Goal: Task Accomplishment & Management: Complete application form

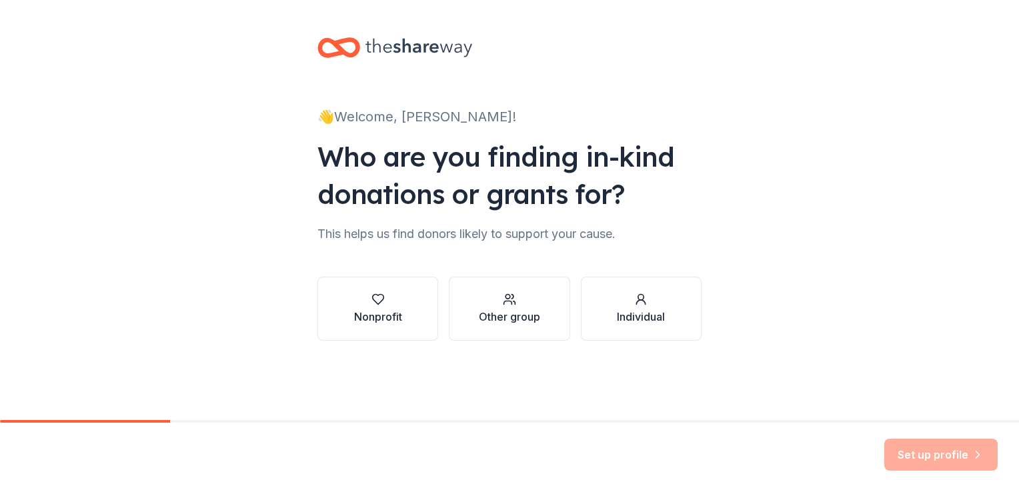
click at [371, 320] on div "Nonprofit" at bounding box center [378, 317] width 48 height 16
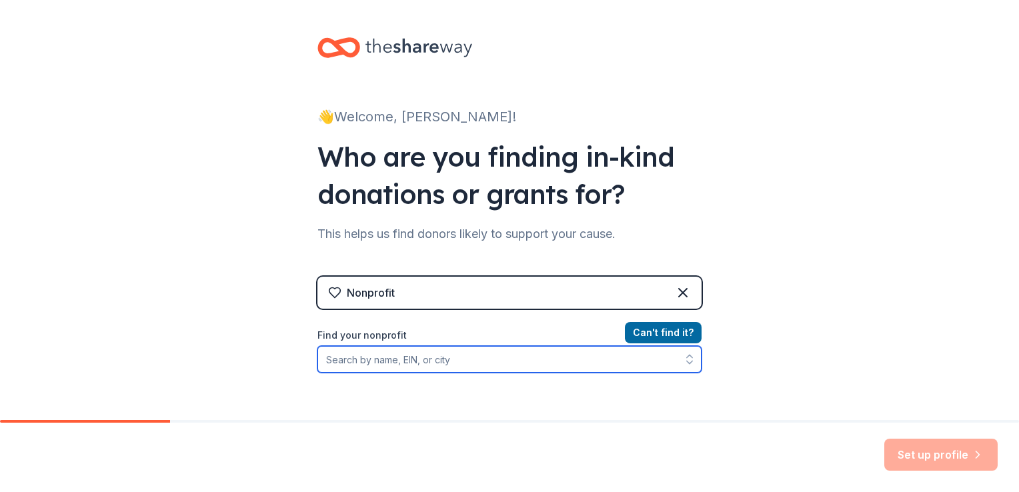
click at [455, 353] on input "Find your nonprofit" at bounding box center [509, 359] width 384 height 27
paste input "[US_EMPLOYER_IDENTIFICATION_NUMBER]"
type input "[US_EMPLOYER_IDENTIFICATION_NUMBER]"
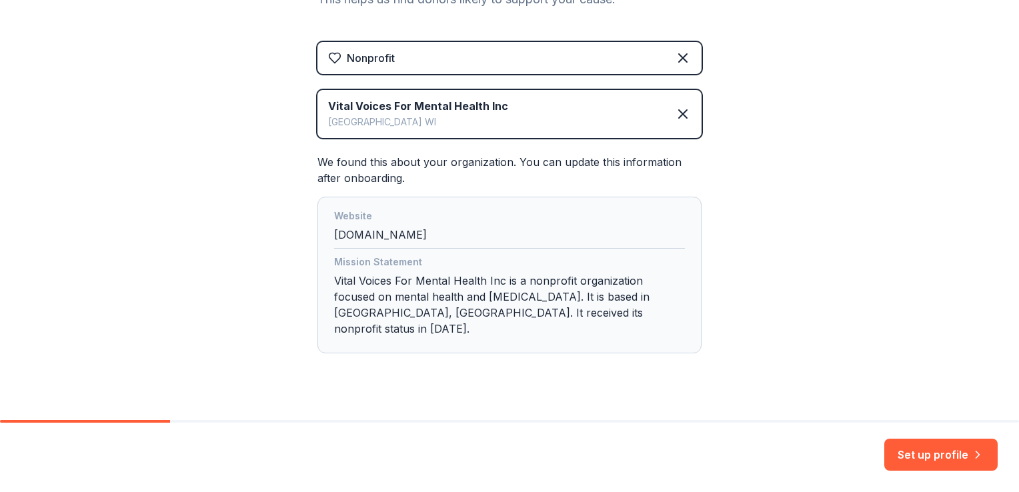
scroll to position [242, 0]
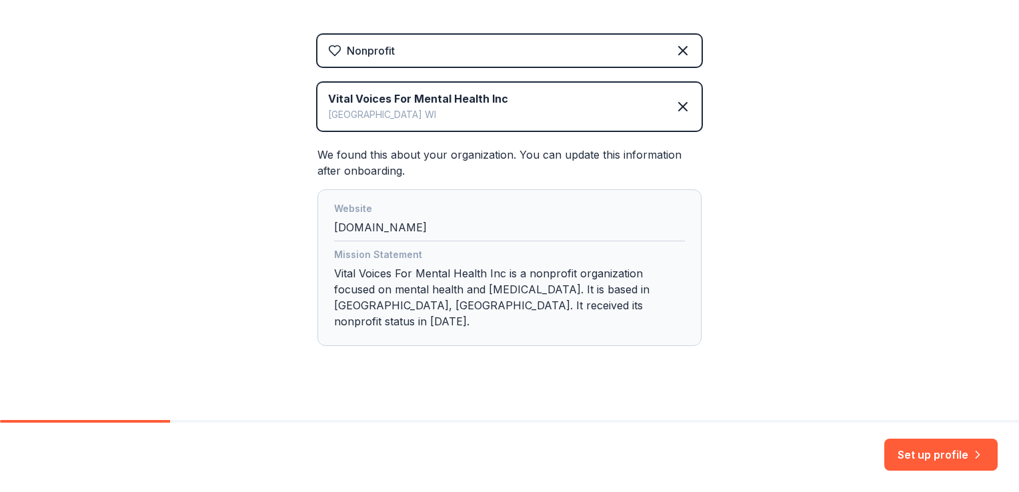
click at [957, 444] on button "Set up profile" at bounding box center [940, 455] width 113 height 32
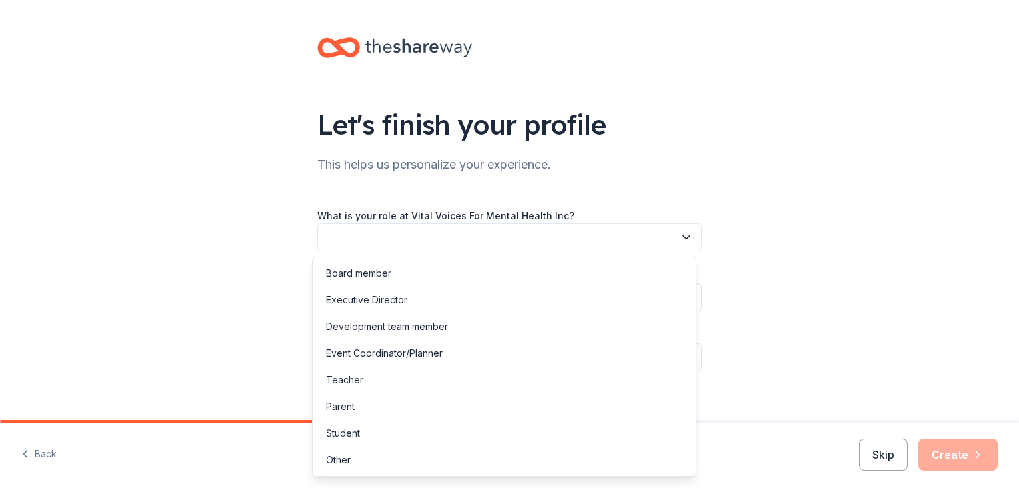
click at [525, 239] on button "button" at bounding box center [509, 237] width 384 height 28
click at [437, 324] on div "Development team member" at bounding box center [387, 327] width 122 height 16
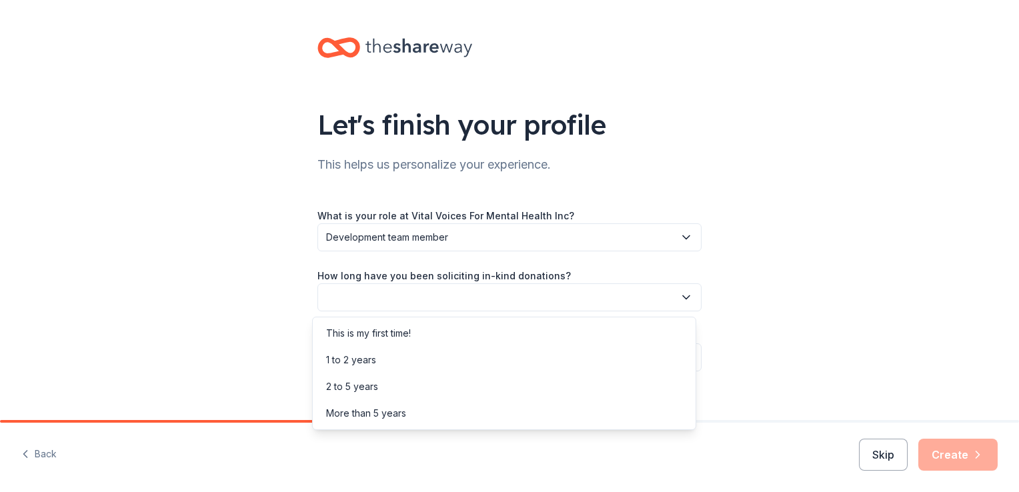
click at [535, 300] on button "button" at bounding box center [509, 297] width 384 height 28
click at [385, 387] on div "2 to 5 years" at bounding box center [503, 386] width 377 height 27
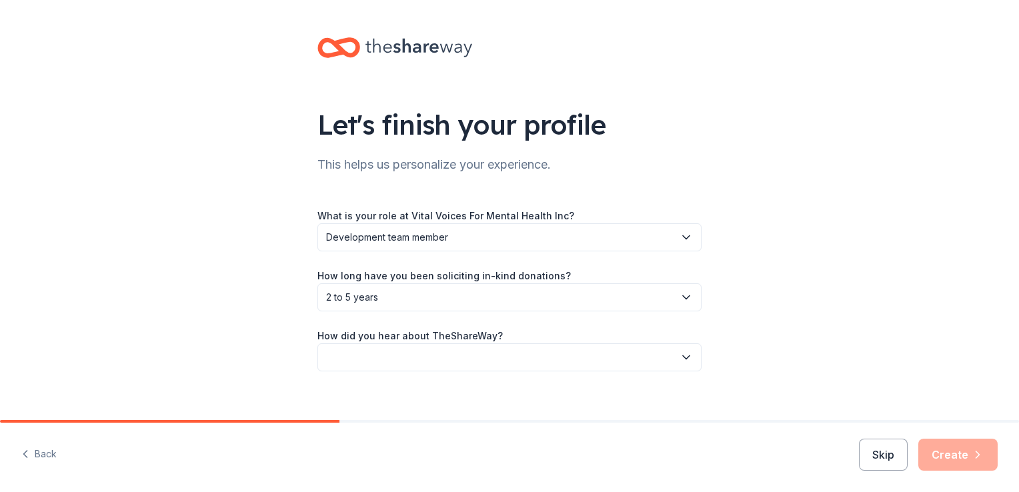
click at [595, 355] on button "button" at bounding box center [509, 357] width 384 height 28
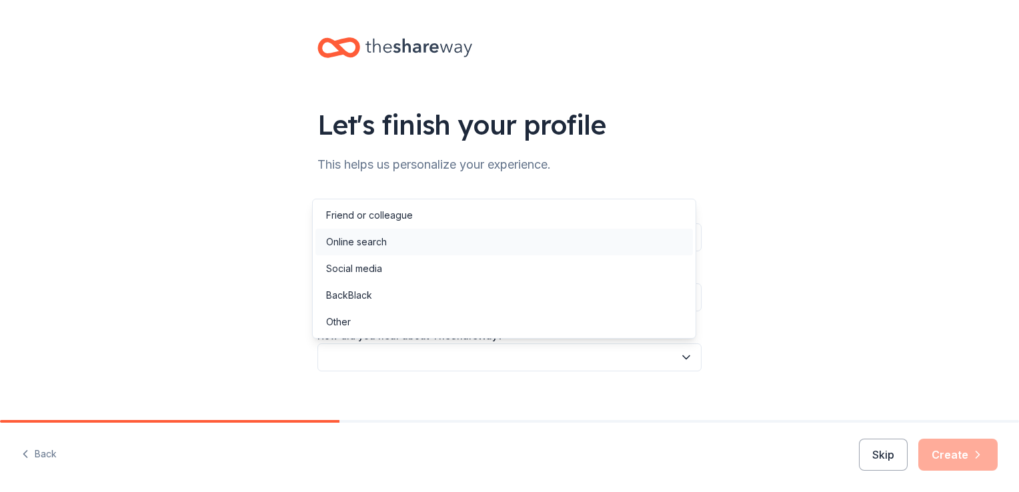
click at [433, 242] on div "Online search" at bounding box center [503, 242] width 377 height 27
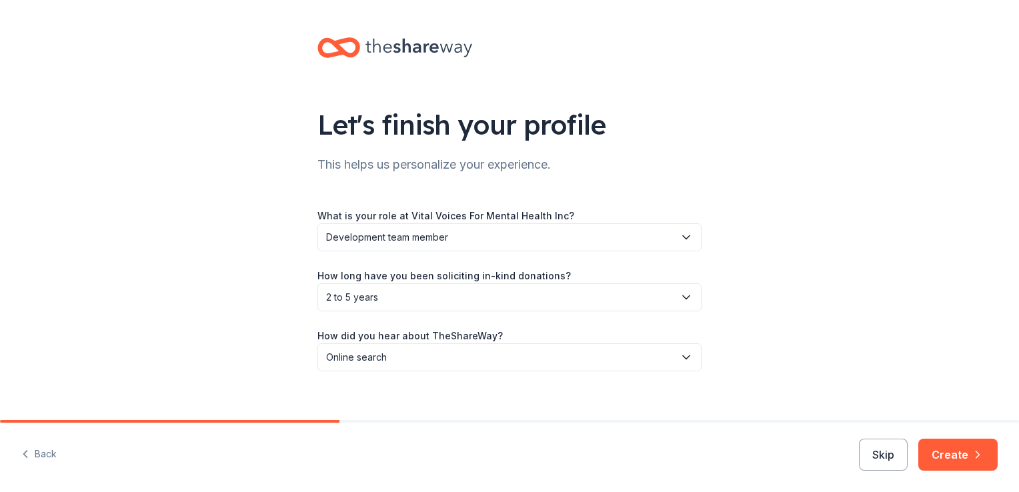
click at [683, 302] on icon "button" at bounding box center [685, 297] width 13 height 13
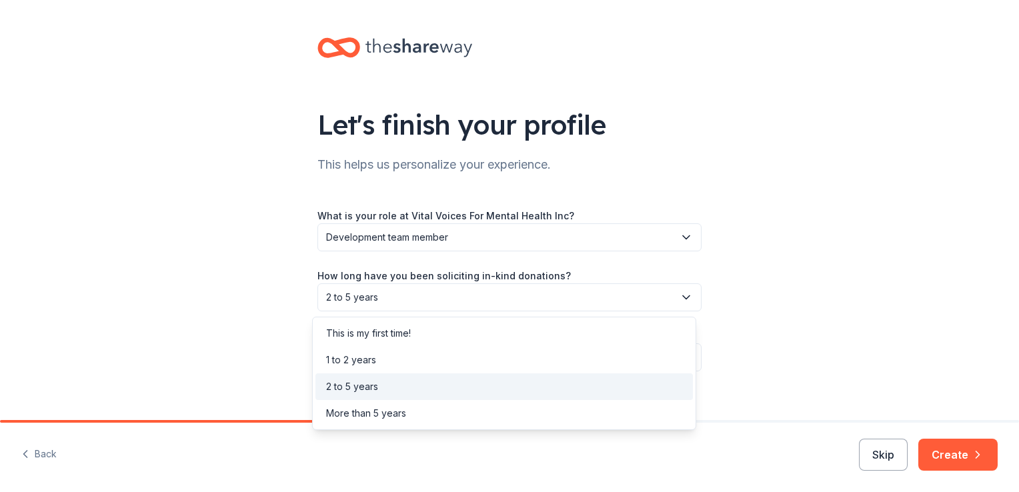
click at [984, 289] on div "Let's finish your profile This helps us personalize your experience. What is yo…" at bounding box center [509, 217] width 1019 height 435
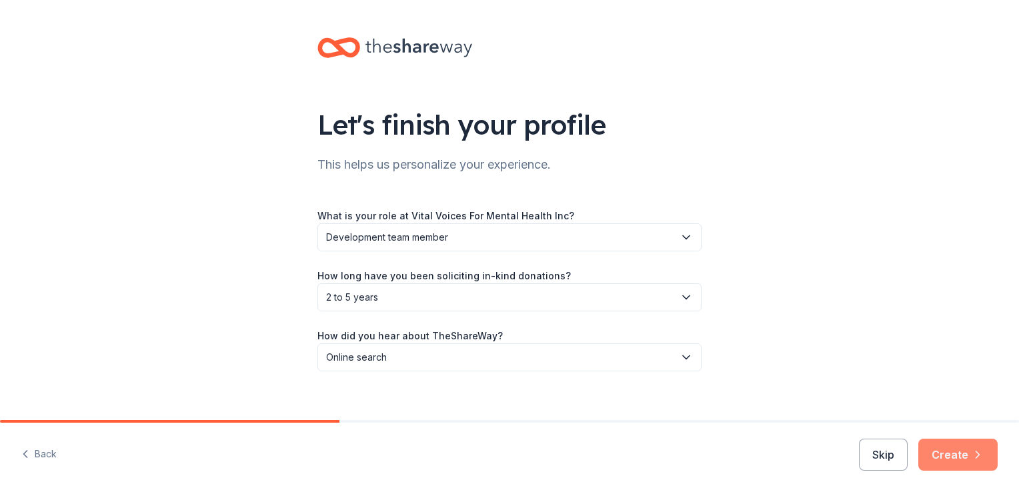
click at [939, 447] on button "Create" at bounding box center [957, 455] width 79 height 32
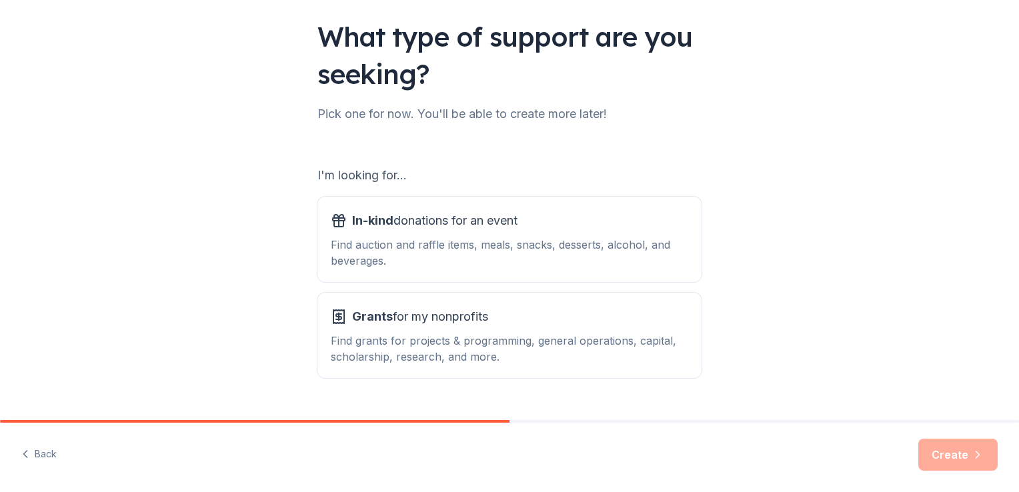
scroll to position [117, 0]
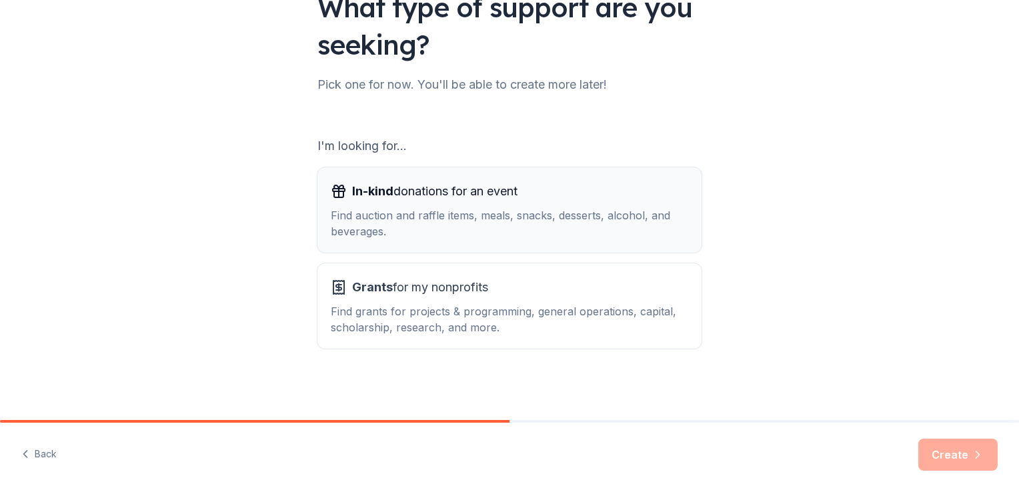
click at [577, 202] on div "In-kind donations for an event Find auction and raffle items, meals, snacks, de…" at bounding box center [509, 210] width 357 height 59
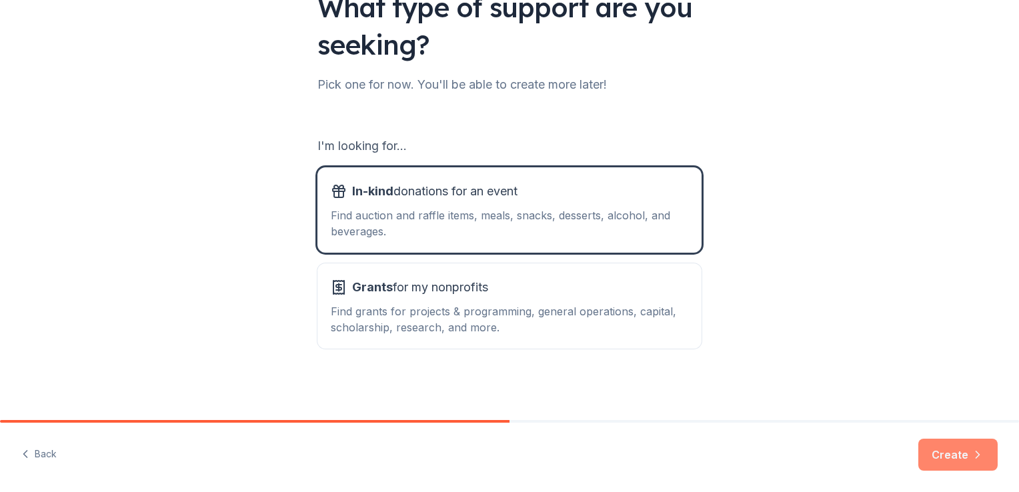
click at [973, 465] on button "Create" at bounding box center [957, 455] width 79 height 32
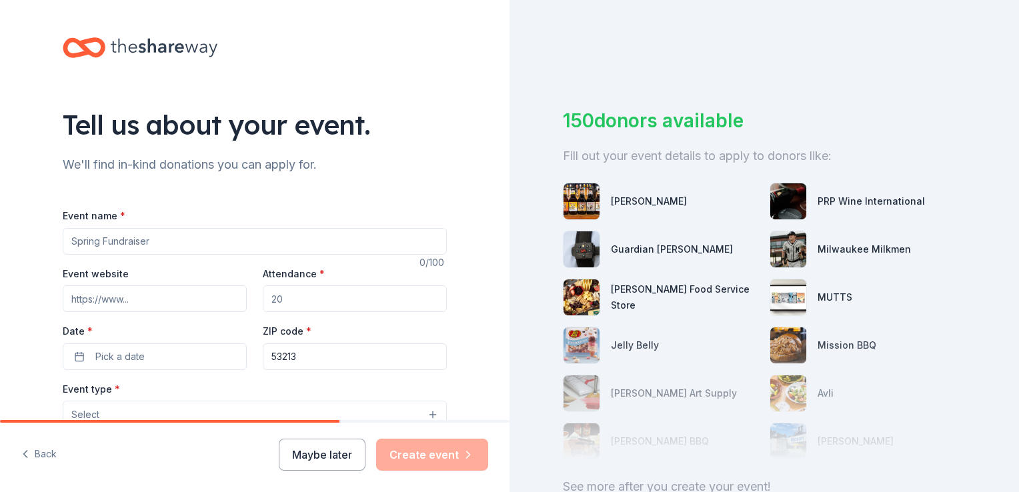
click at [126, 239] on input "Event name *" at bounding box center [255, 241] width 384 height 27
type input "2nd Annual Self Care Fair"
click at [372, 297] on input "Attendance *" at bounding box center [355, 298] width 184 height 27
type input "5"
type input "100"
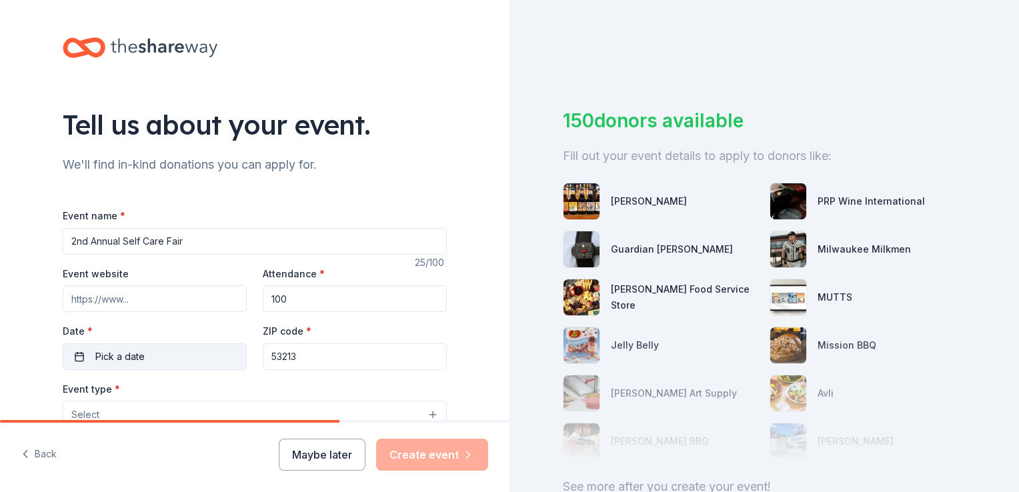
click at [117, 347] on button "Pick a date" at bounding box center [155, 356] width 184 height 27
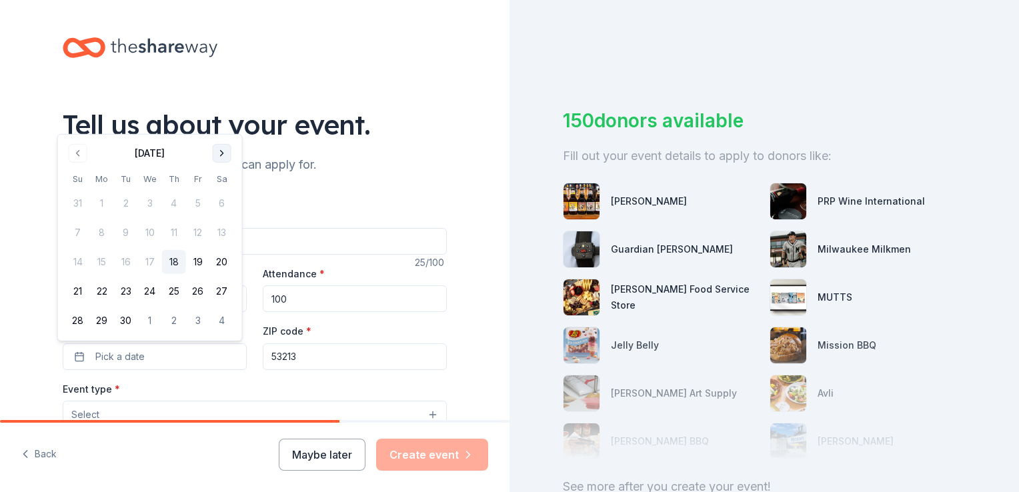
click at [218, 157] on button "Go to next month" at bounding box center [222, 153] width 19 height 19
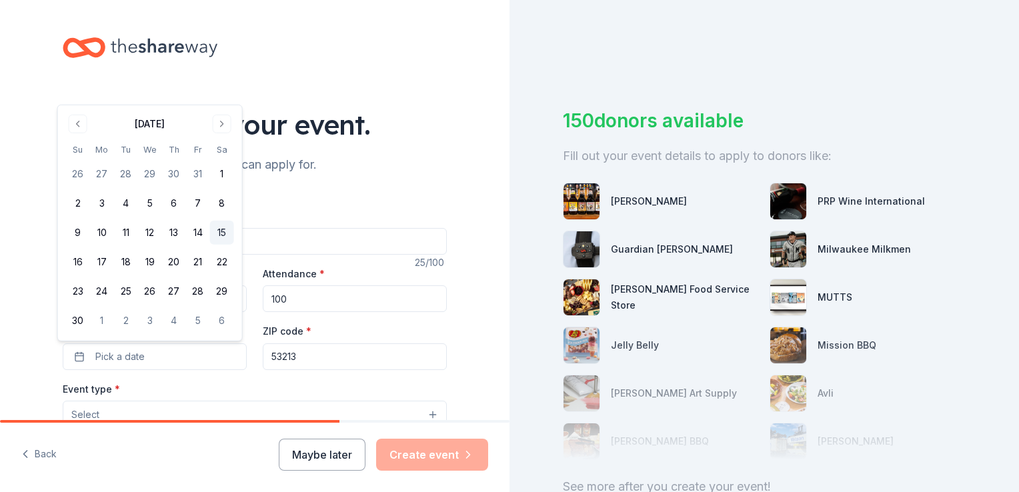
click at [219, 237] on button "15" at bounding box center [222, 233] width 24 height 24
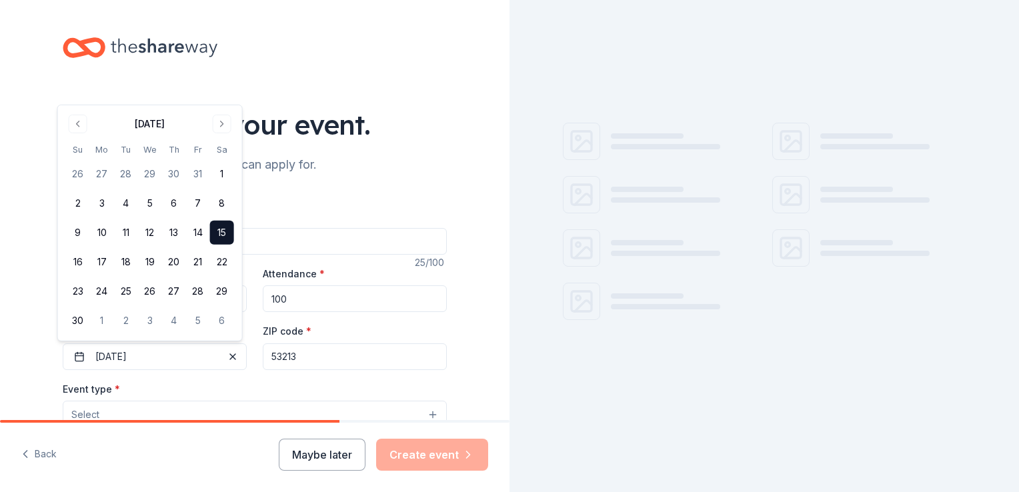
click at [377, 358] on input "53213" at bounding box center [355, 356] width 184 height 27
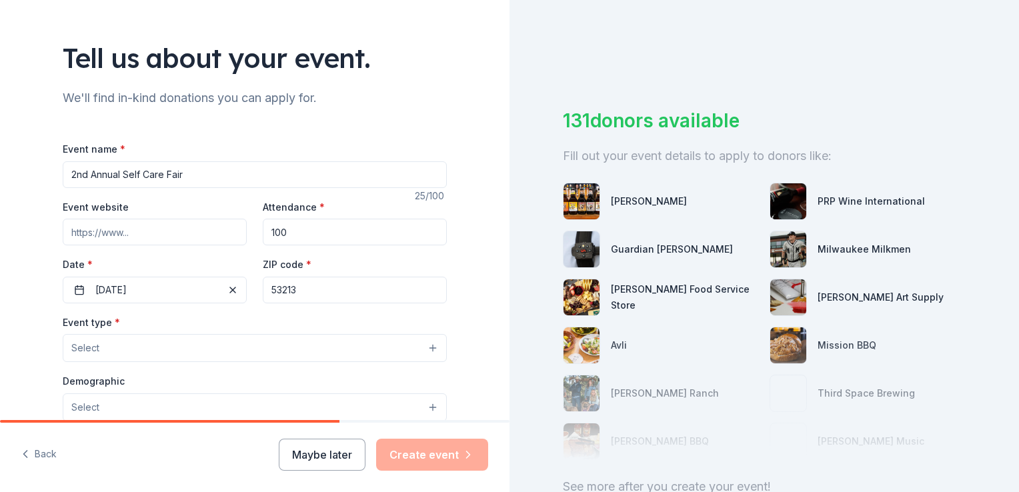
scroll to position [200, 0]
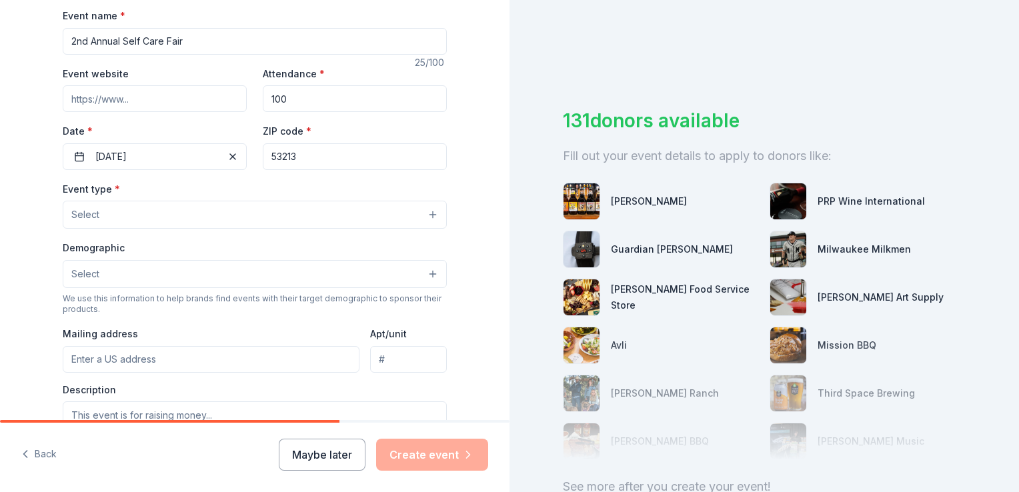
click at [216, 219] on button "Select" at bounding box center [255, 215] width 384 height 28
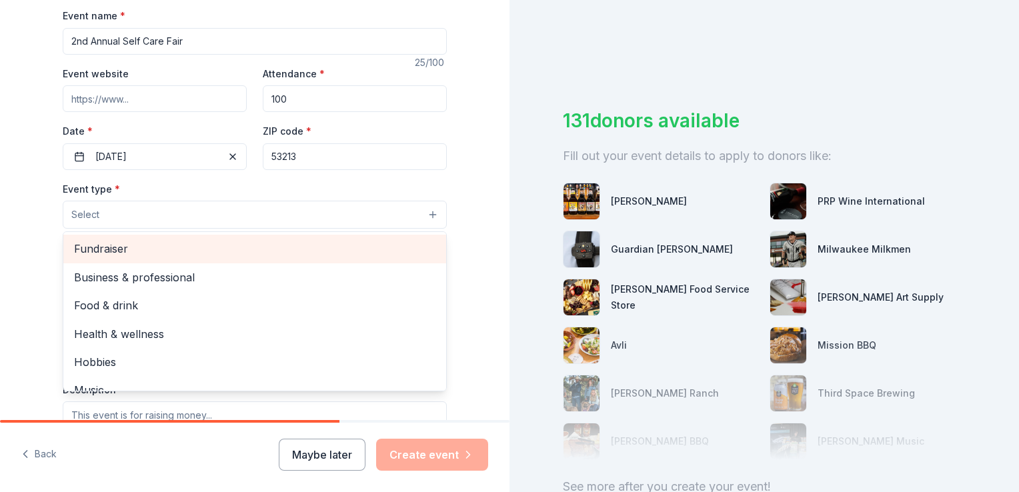
click at [123, 257] on span "Fundraiser" at bounding box center [254, 248] width 361 height 17
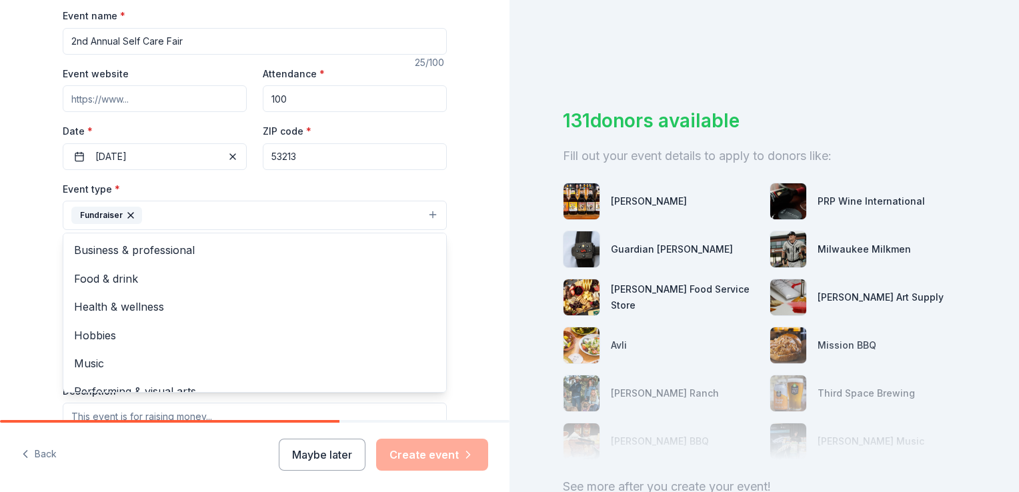
click at [462, 229] on div "Tell us about your event. We'll find in-kind donations you can apply for. Event…" at bounding box center [254, 244] width 427 height 889
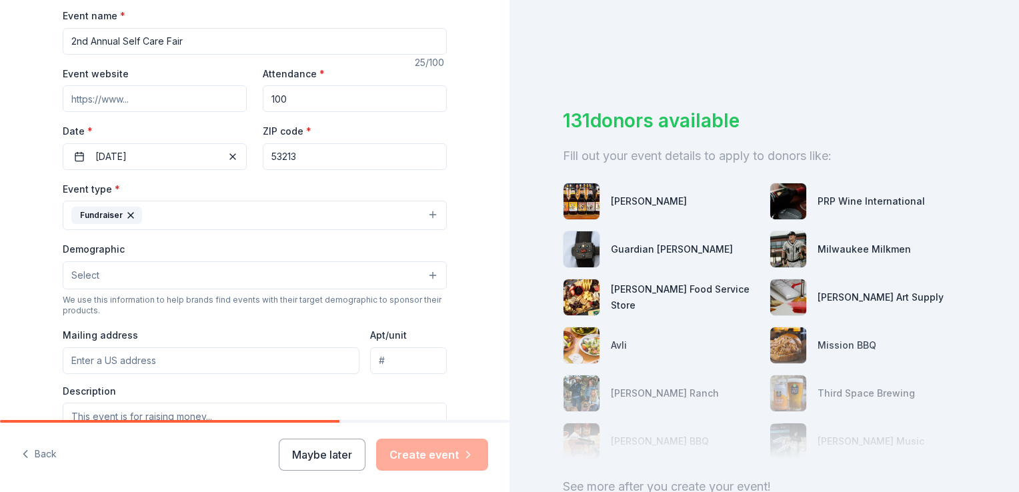
click at [171, 265] on button "Select" at bounding box center [255, 275] width 384 height 28
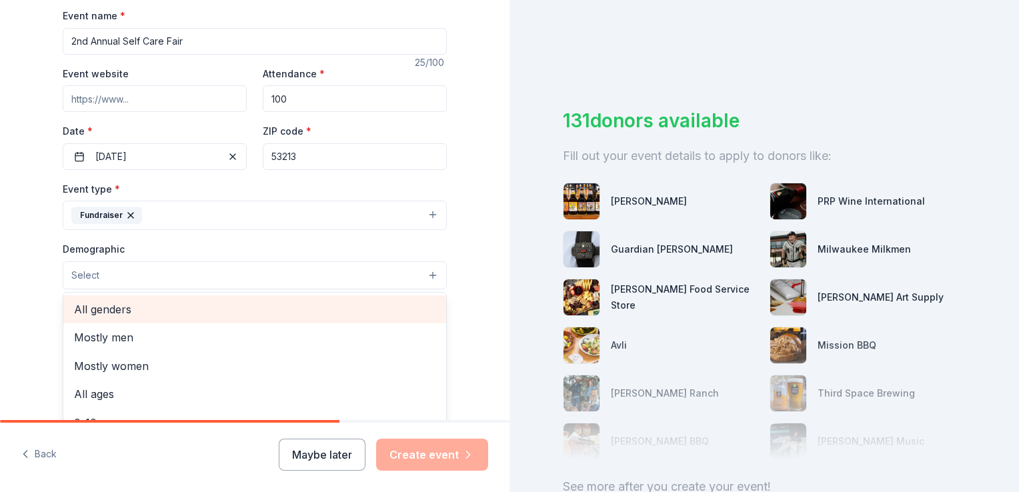
click at [131, 308] on span "All genders" at bounding box center [254, 309] width 361 height 17
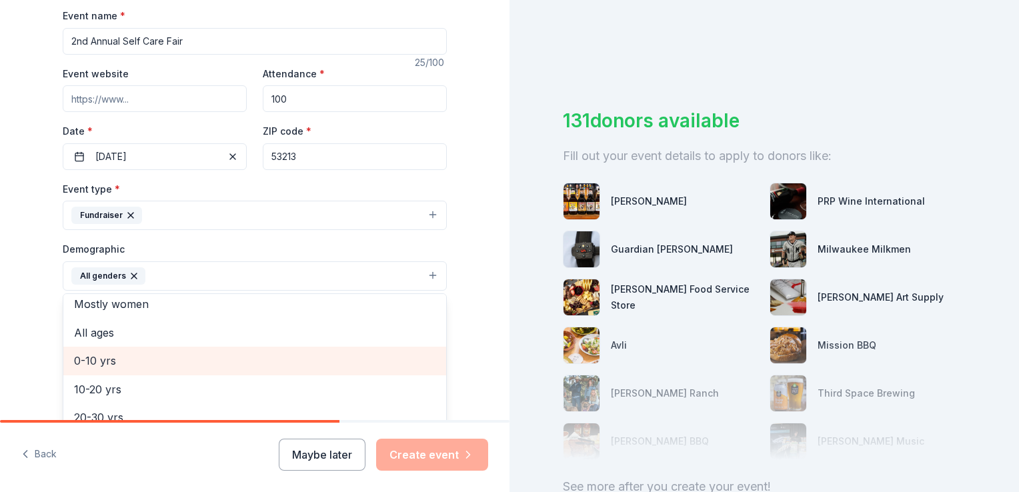
scroll to position [67, 0]
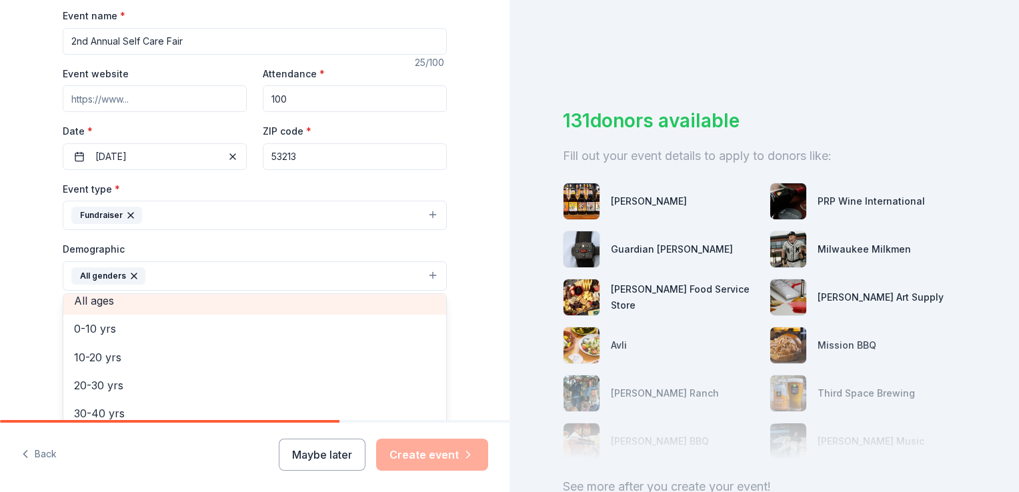
click at [97, 295] on div "All ages" at bounding box center [254, 301] width 383 height 28
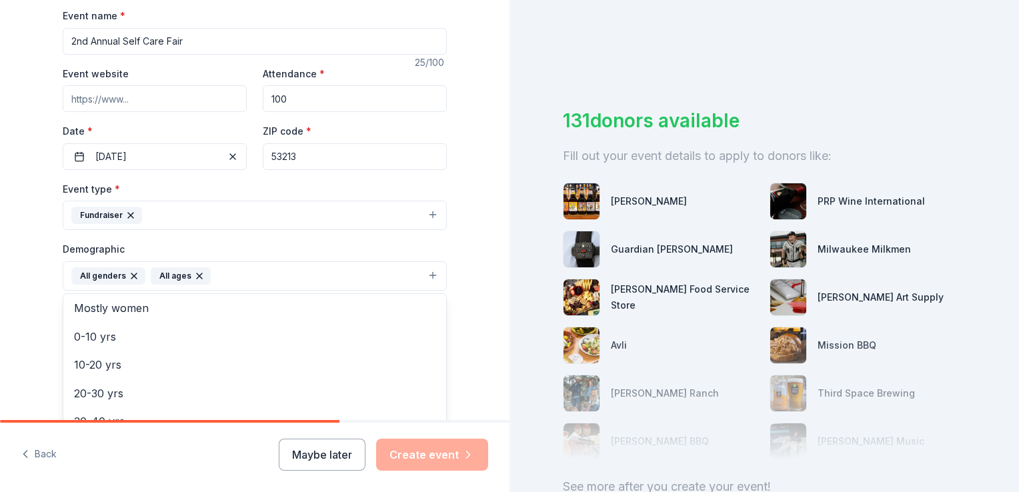
click at [467, 274] on div "Tell us about your event. We'll find in-kind donations you can apply for. Event…" at bounding box center [254, 245] width 509 height 890
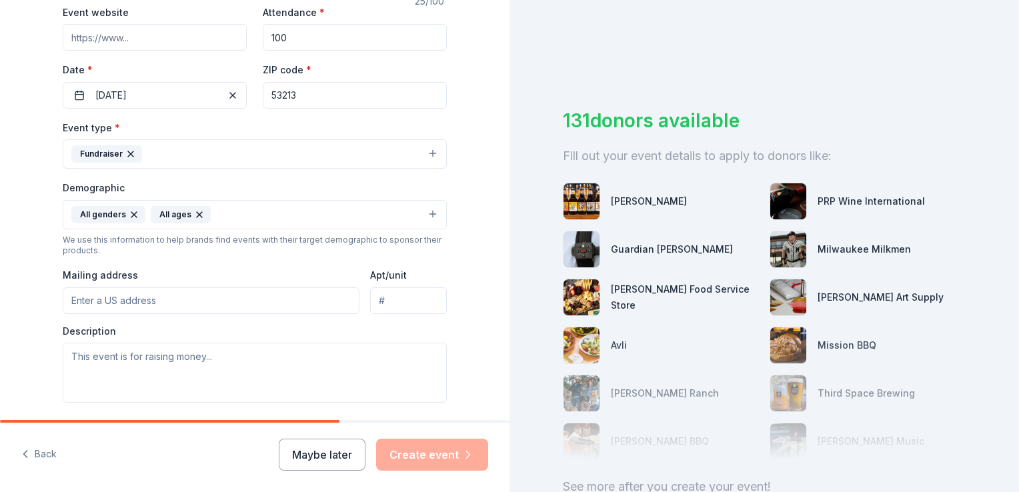
scroll to position [333, 0]
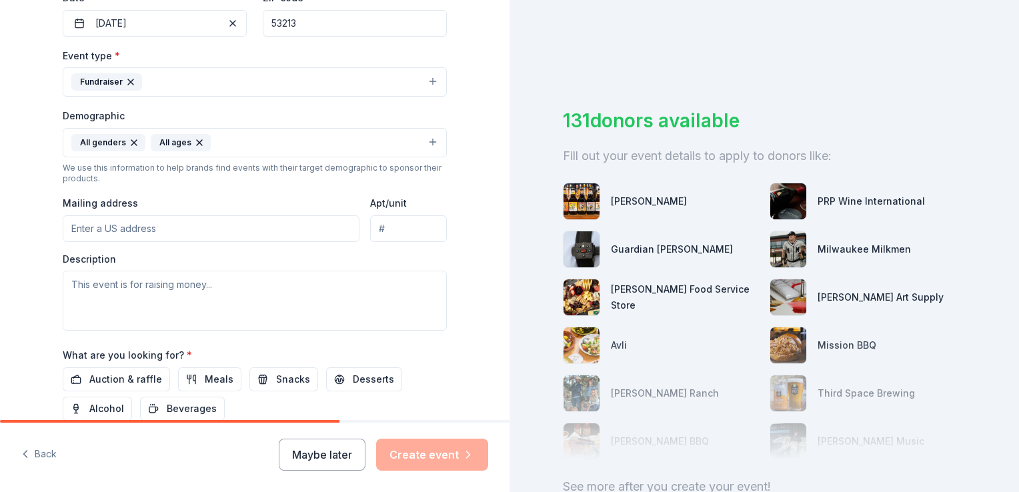
click at [201, 239] on input "Mailing address" at bounding box center [211, 228] width 297 height 27
type input "912 N. Hawley Rd."
click at [125, 377] on span "Auction & raffle" at bounding box center [125, 379] width 73 height 16
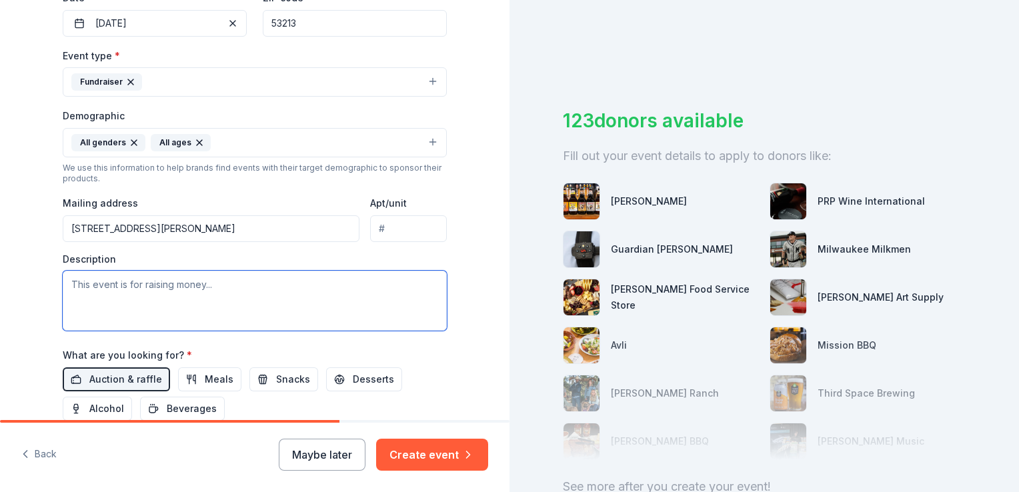
click at [181, 294] on textarea at bounding box center [255, 301] width 384 height 60
paste textarea "we are seeking donations to be used as silent auction items and raffle giveaway…"
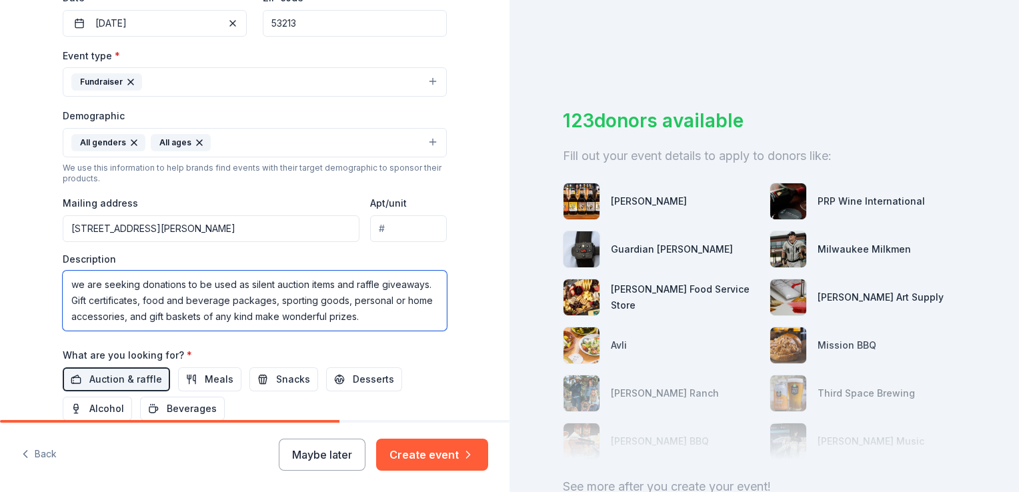
drag, startPoint x: 75, startPoint y: 283, endPoint x: 93, endPoint y: 283, distance: 18.0
click at [75, 283] on textarea "we are seeking donations to be used as silent auction items and raffle giveaway…" at bounding box center [255, 301] width 384 height 60
click at [360, 321] on textarea "We are seeking donations to be used as silent auction items and raffle giveaway…" at bounding box center [255, 301] width 384 height 60
paste textarea "Come spend a few hours pampering yourself and celebrating the importance of sel…"
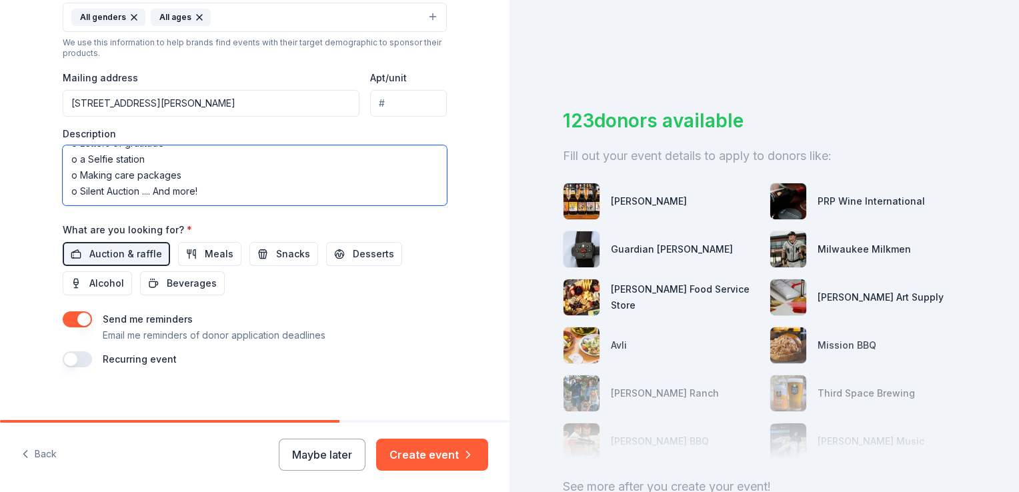
scroll to position [469, 0]
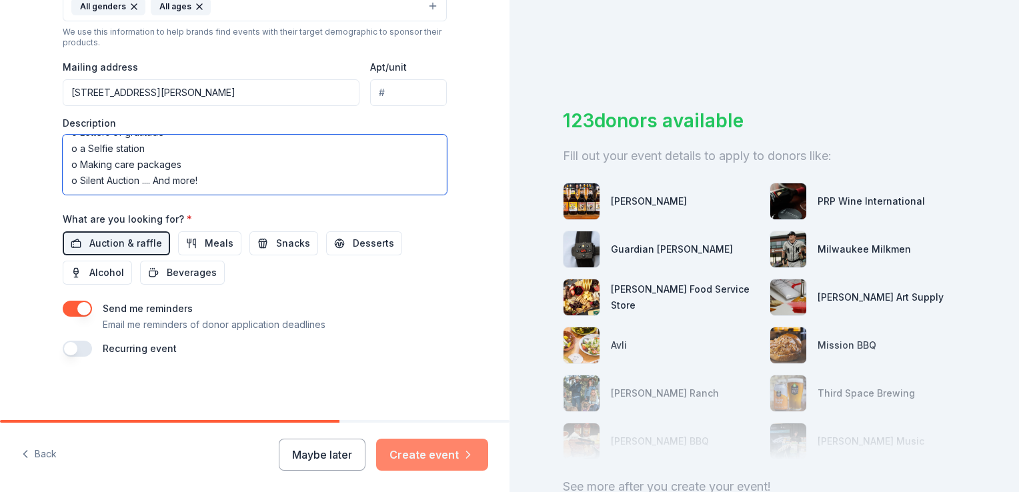
type textarea "We are seeking donations to be used as silent auction items and raffle giveaway…"
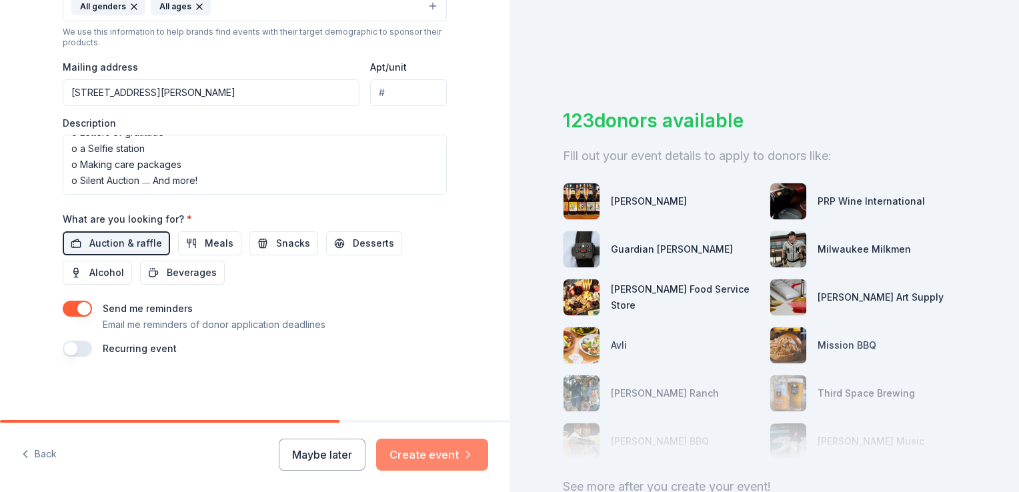
click at [431, 448] on button "Create event" at bounding box center [432, 455] width 112 height 32
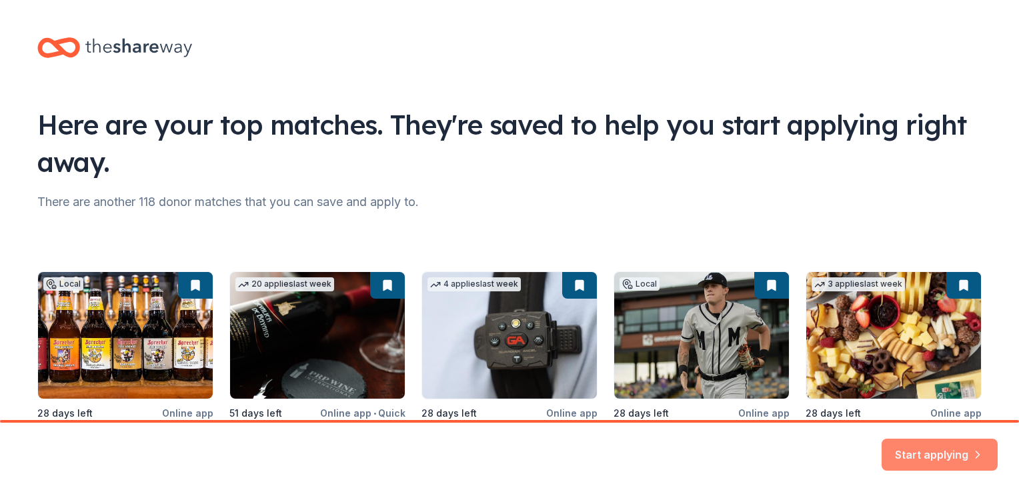
click at [961, 444] on button "Start applying" at bounding box center [939, 447] width 116 height 32
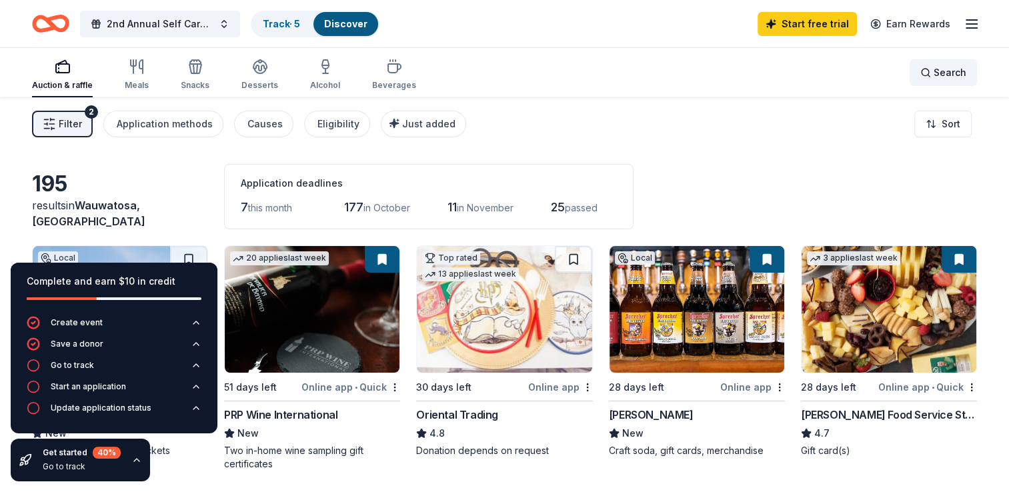
click at [947, 67] on span "Search" at bounding box center [949, 73] width 33 height 16
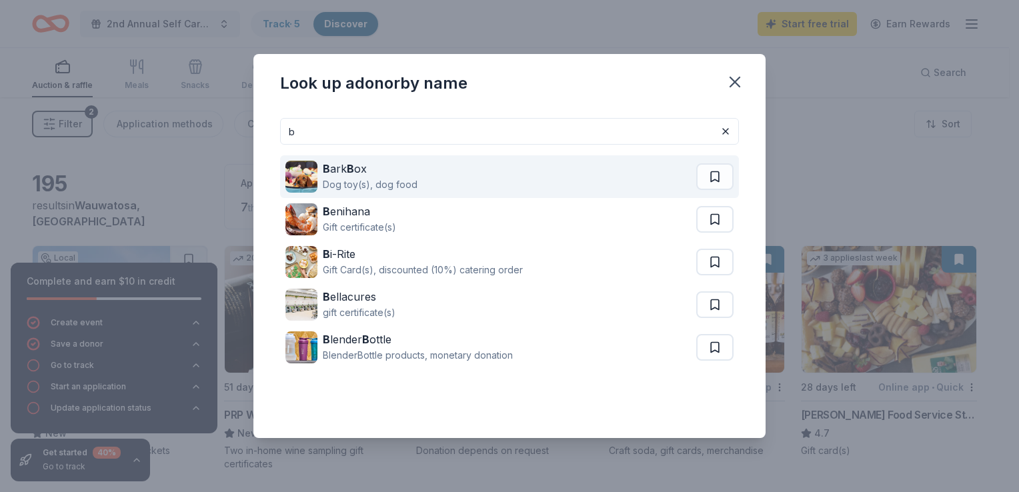
type input "b"
click at [427, 174] on div "B ark B ox Dog toy(s), dog food" at bounding box center [490, 176] width 411 height 43
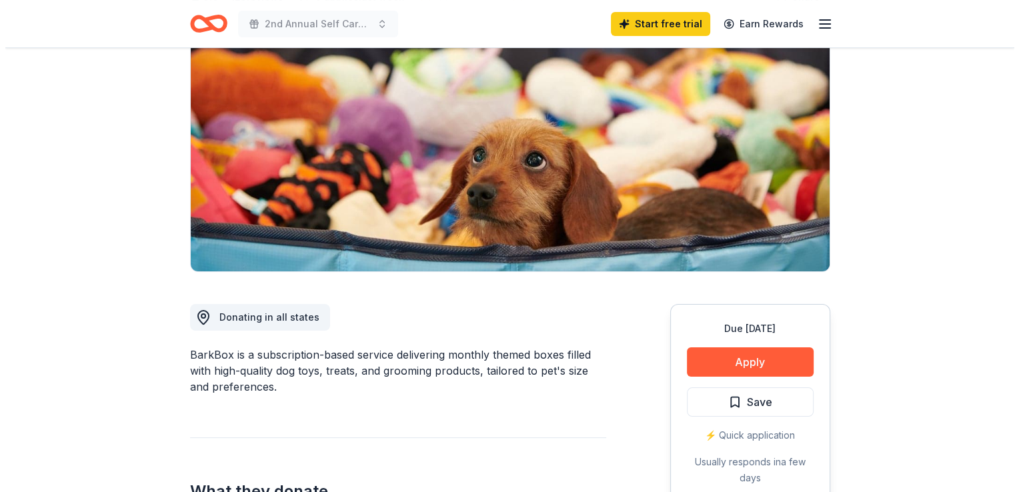
scroll to position [200, 0]
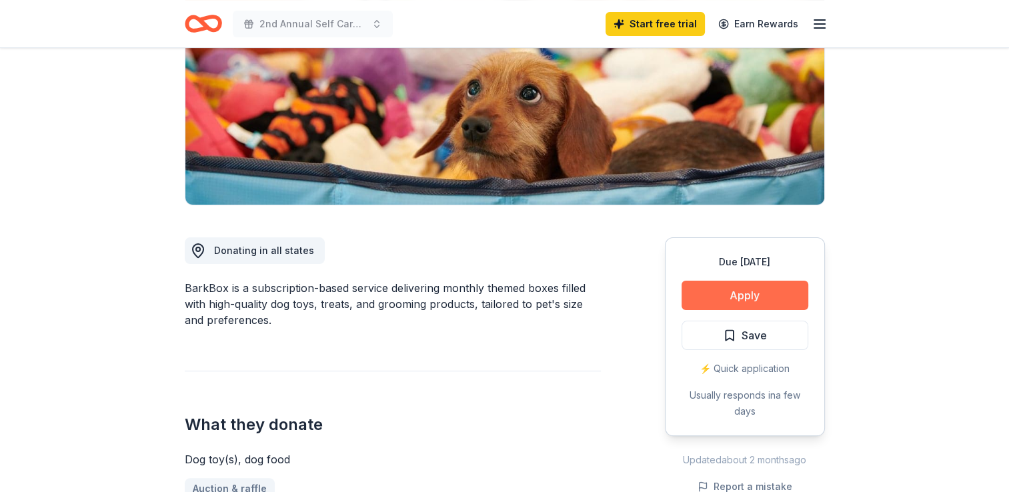
click at [776, 292] on button "Apply" at bounding box center [744, 295] width 127 height 29
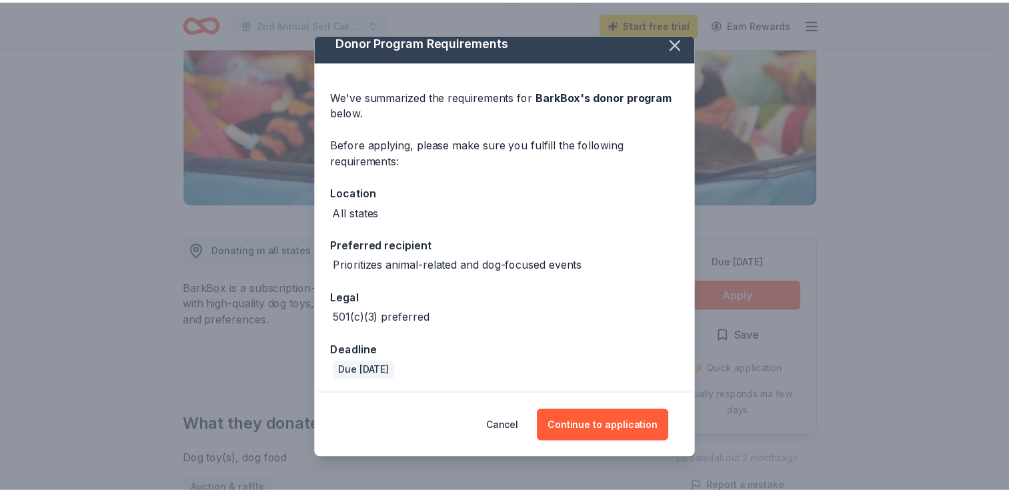
scroll to position [12, 0]
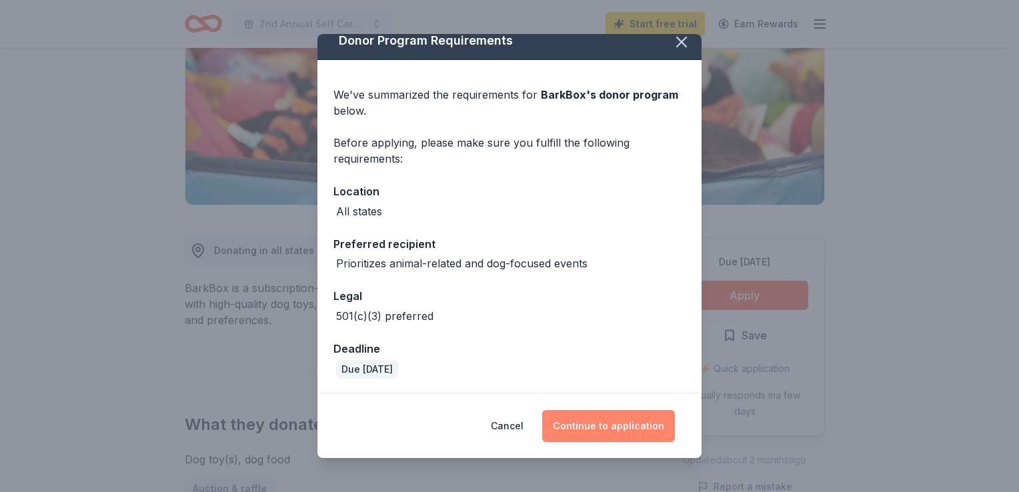
click at [613, 415] on button "Continue to application" at bounding box center [608, 426] width 133 height 32
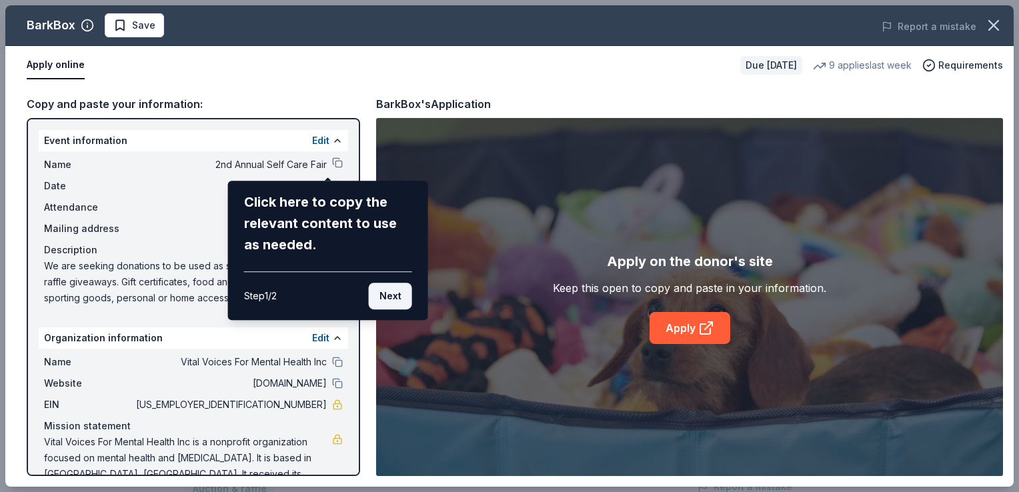
click at [397, 289] on button "Next" at bounding box center [390, 296] width 43 height 27
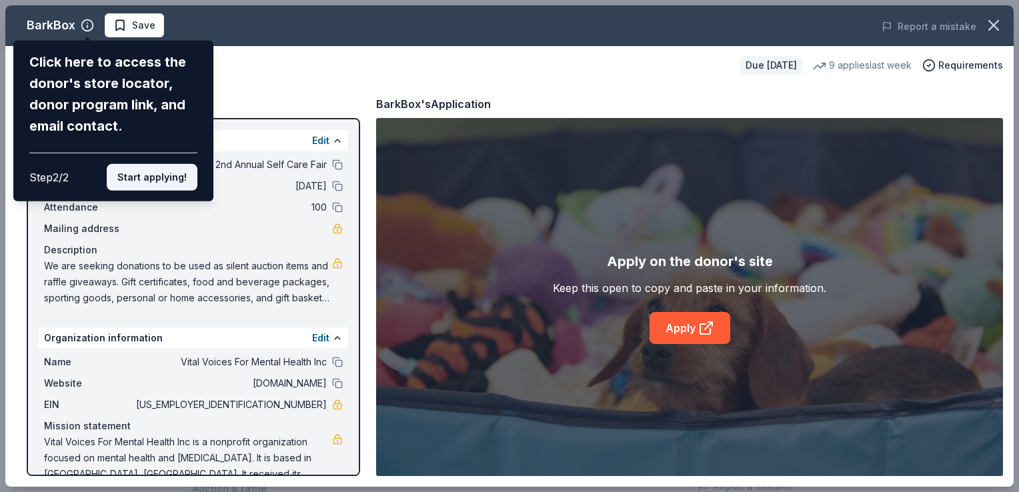
click at [149, 181] on button "Start applying!" at bounding box center [152, 177] width 91 height 27
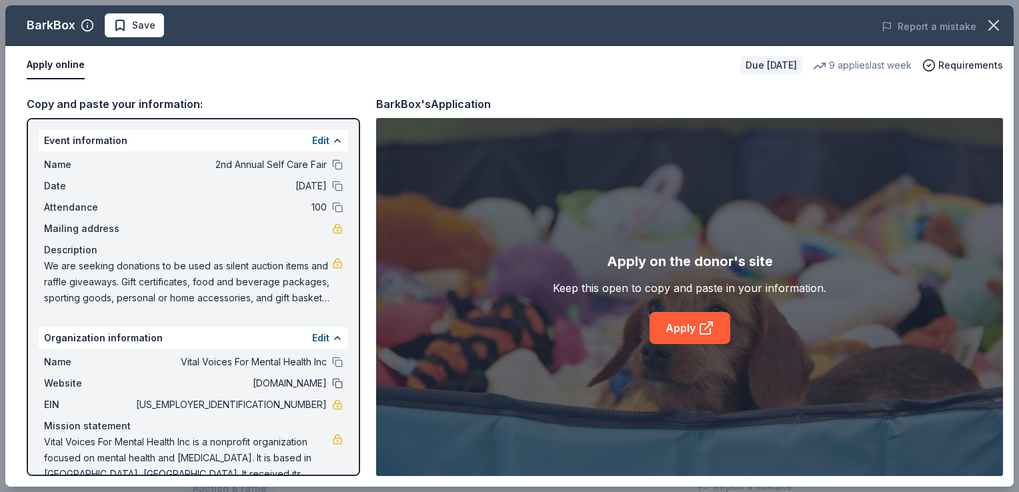
click at [332, 382] on button at bounding box center [337, 383] width 11 height 11
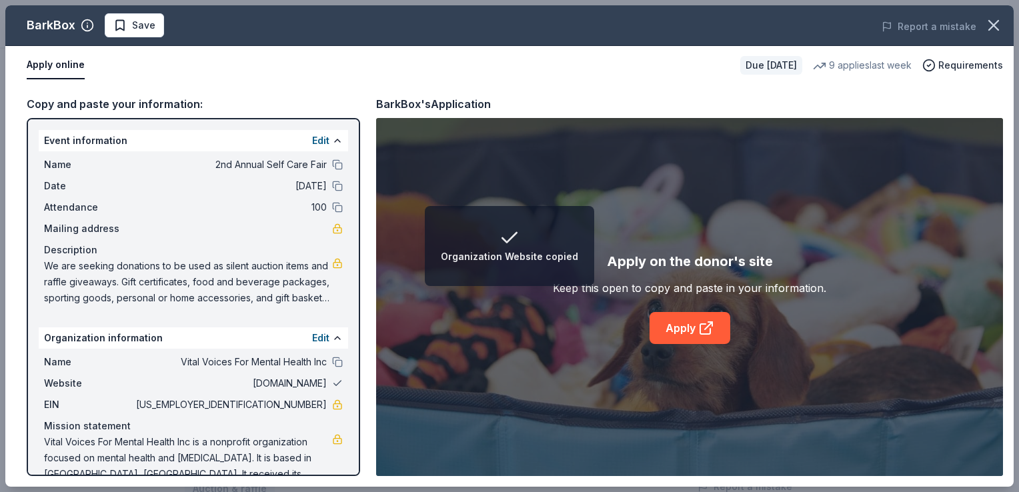
click at [332, 382] on button at bounding box center [337, 383] width 11 height 11
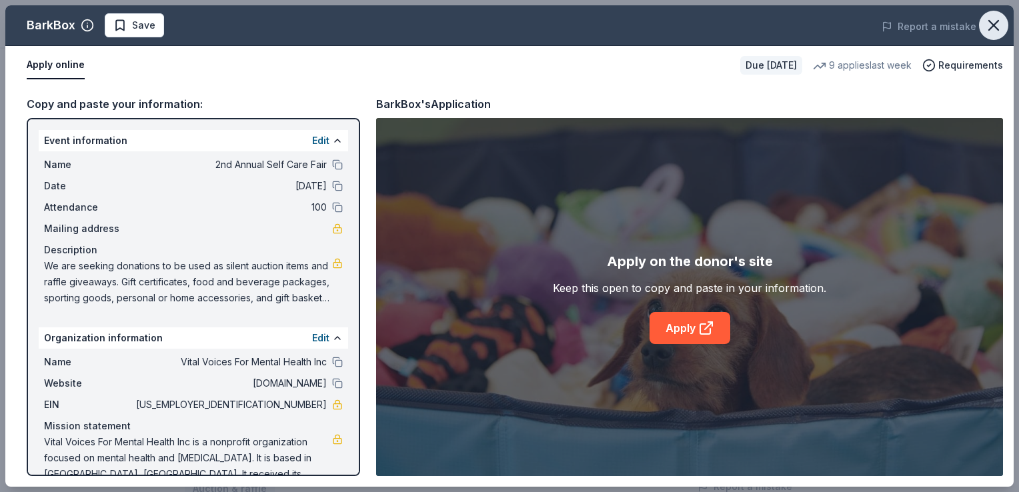
click at [992, 33] on icon "button" at bounding box center [993, 25] width 19 height 19
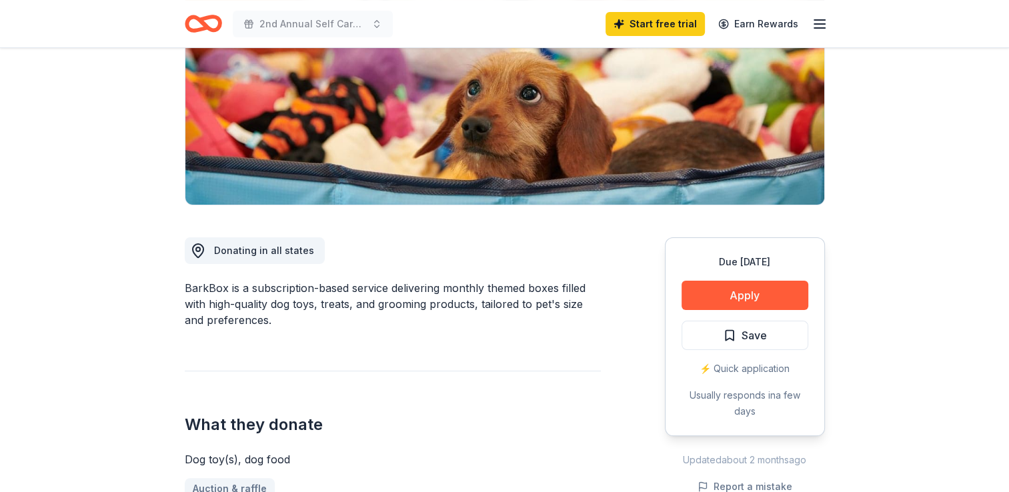
click at [209, 29] on icon "Home" at bounding box center [209, 23] width 21 height 13
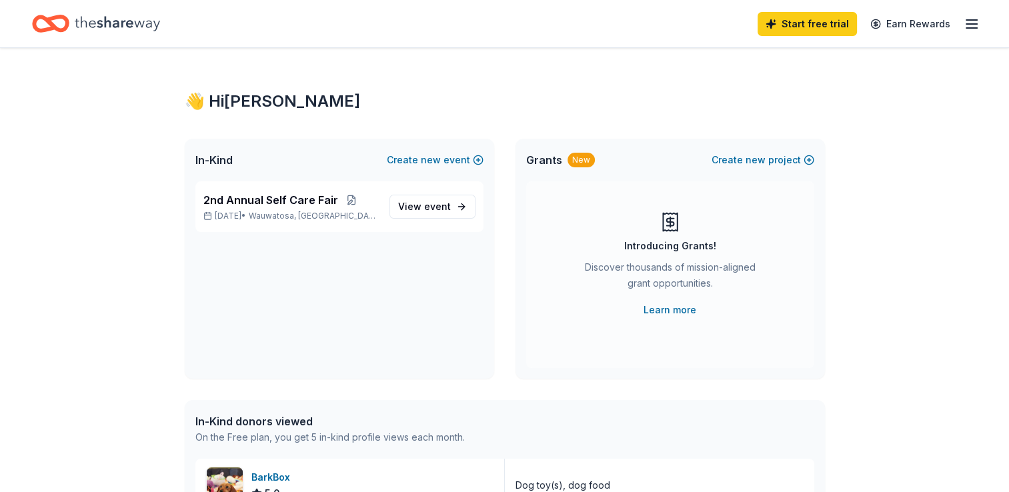
click at [981, 21] on div "Start free trial Earn Rewards" at bounding box center [504, 23] width 1009 height 47
click at [969, 28] on icon "button" at bounding box center [971, 24] width 16 height 16
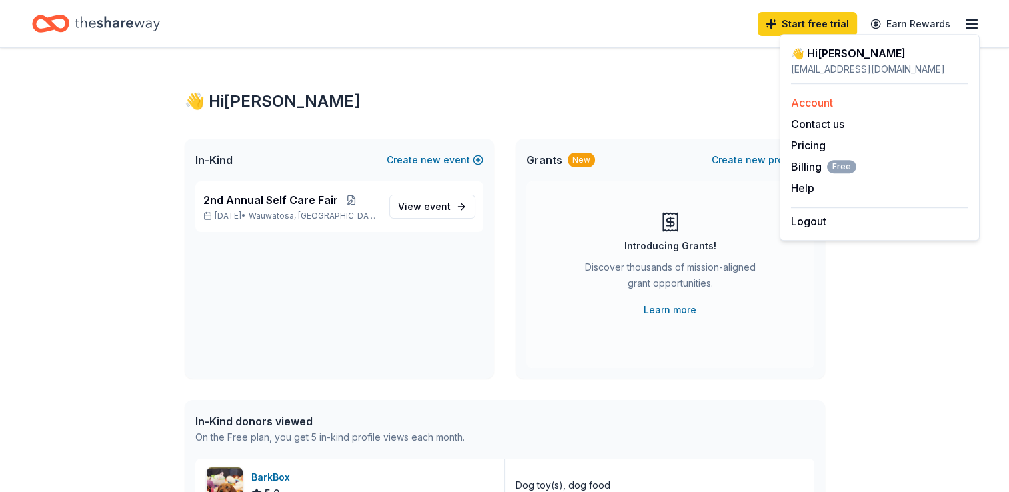
click at [815, 101] on link "Account" at bounding box center [812, 102] width 42 height 13
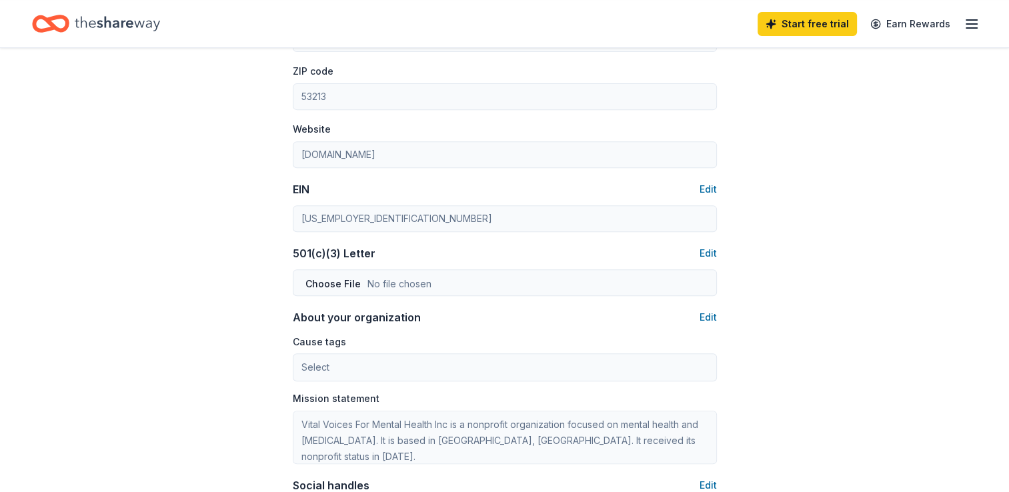
scroll to position [467, 0]
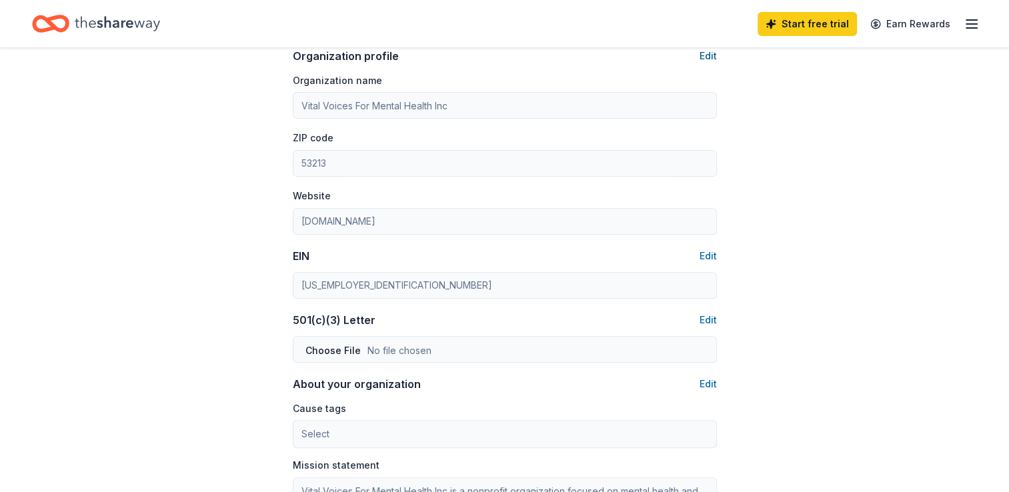
click at [709, 56] on button "Edit" at bounding box center [707, 56] width 17 height 16
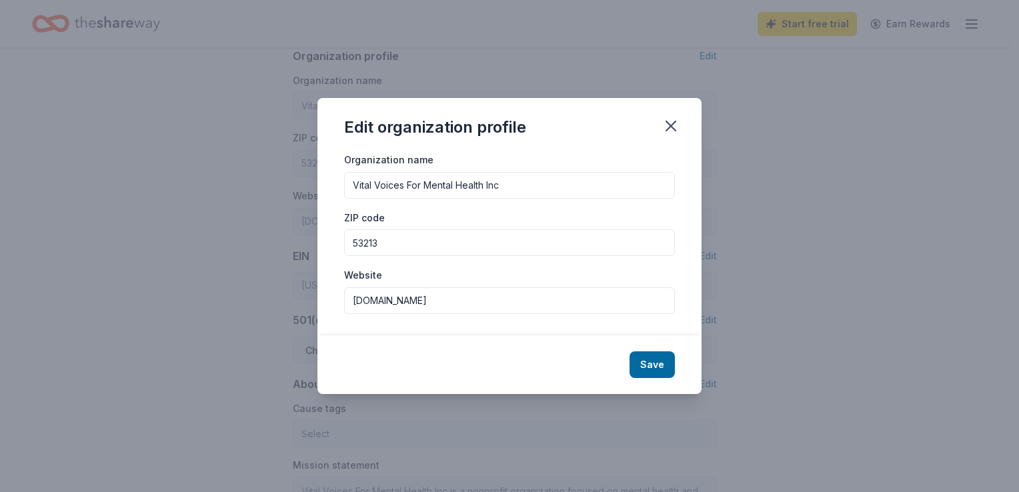
click at [354, 297] on input "[DOMAIN_NAME]" at bounding box center [509, 300] width 331 height 27
type input "[DOMAIN_NAME]"
click at [659, 365] on button "Save" at bounding box center [651, 364] width 45 height 27
type input "[DOMAIN_NAME]"
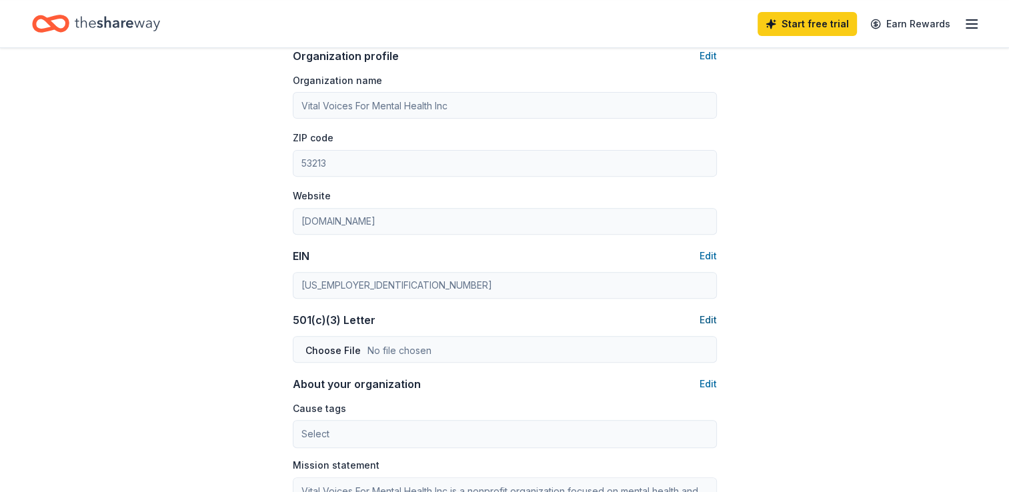
click at [706, 319] on button "Edit" at bounding box center [707, 320] width 17 height 16
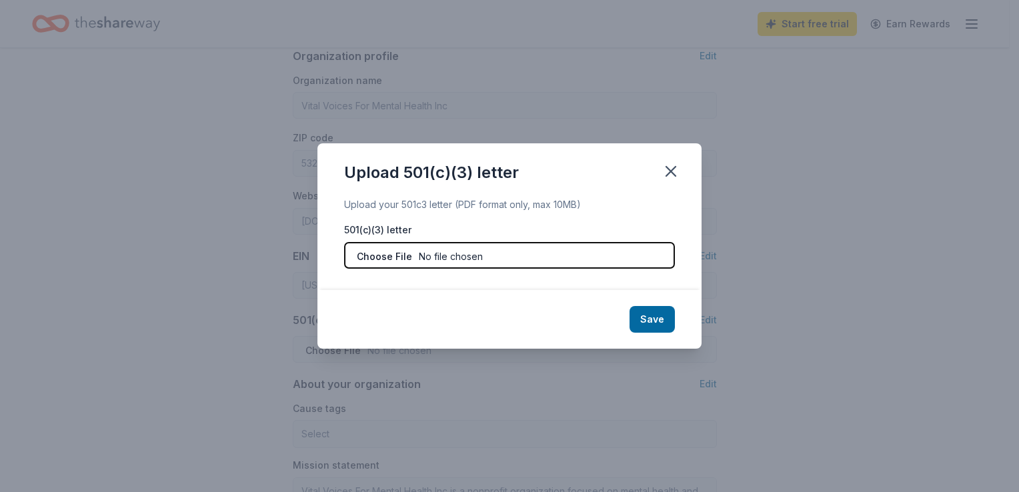
click at [478, 261] on input "file" at bounding box center [509, 255] width 331 height 27
type input "C:\fakepath\501(c)(3) Determination Ltr (002).pdf"
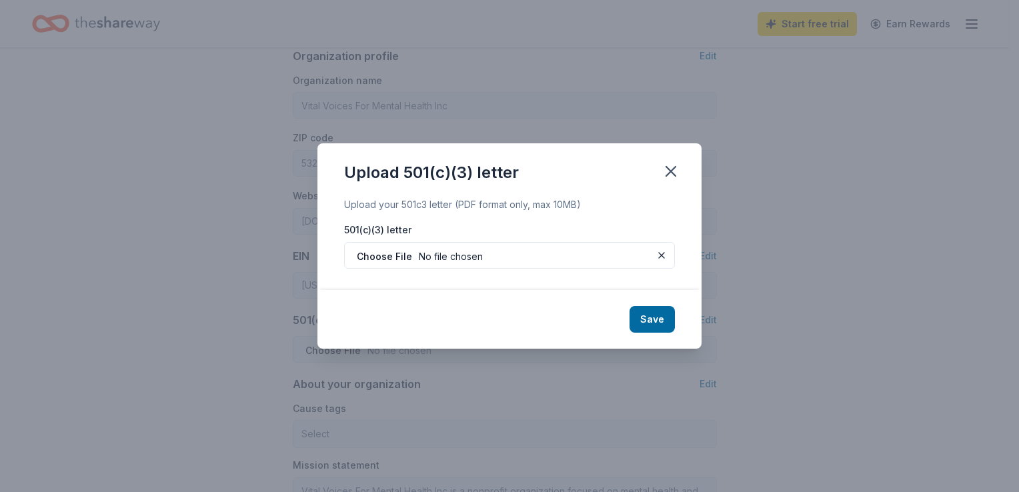
click at [660, 324] on button "Save" at bounding box center [651, 319] width 45 height 27
click at [657, 320] on div "Save" at bounding box center [509, 319] width 384 height 59
drag, startPoint x: 657, startPoint y: 320, endPoint x: 872, endPoint y: 197, distance: 247.8
click at [872, 197] on div "Upload 501(c)(3) letter Upload your 501c3 letter (PDF format only, max 10MB) 50…" at bounding box center [509, 246] width 1019 height 492
click at [659, 324] on div "Save" at bounding box center [509, 319] width 384 height 59
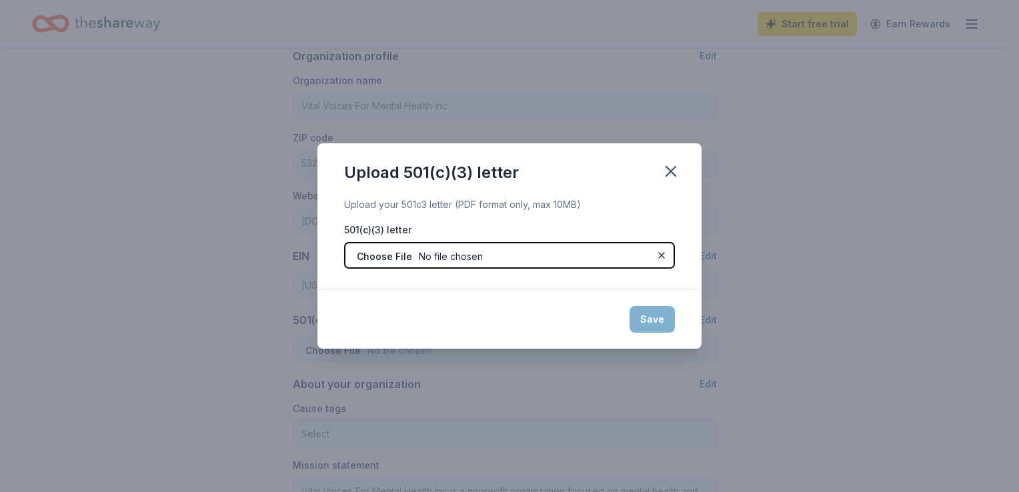
click at [626, 255] on input "file" at bounding box center [509, 255] width 331 height 27
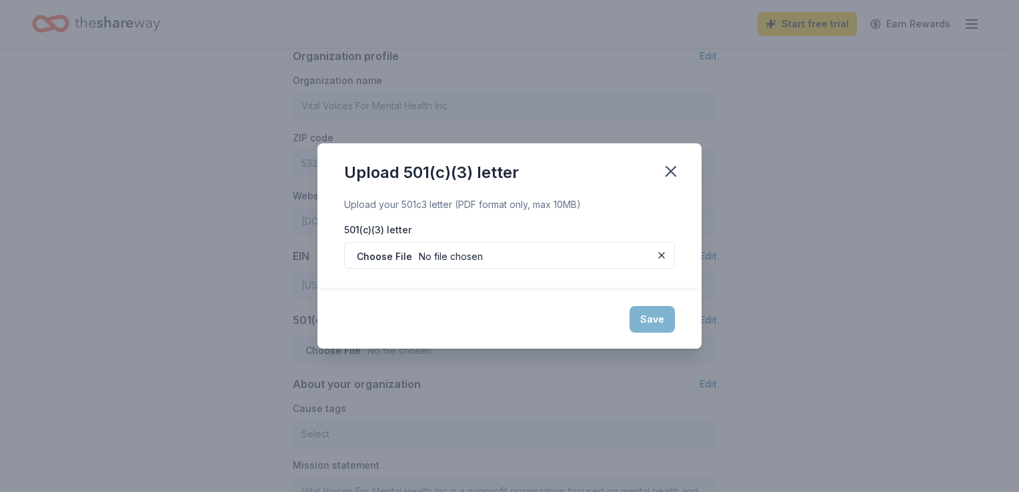
click at [661, 323] on div "Save" at bounding box center [509, 319] width 384 height 59
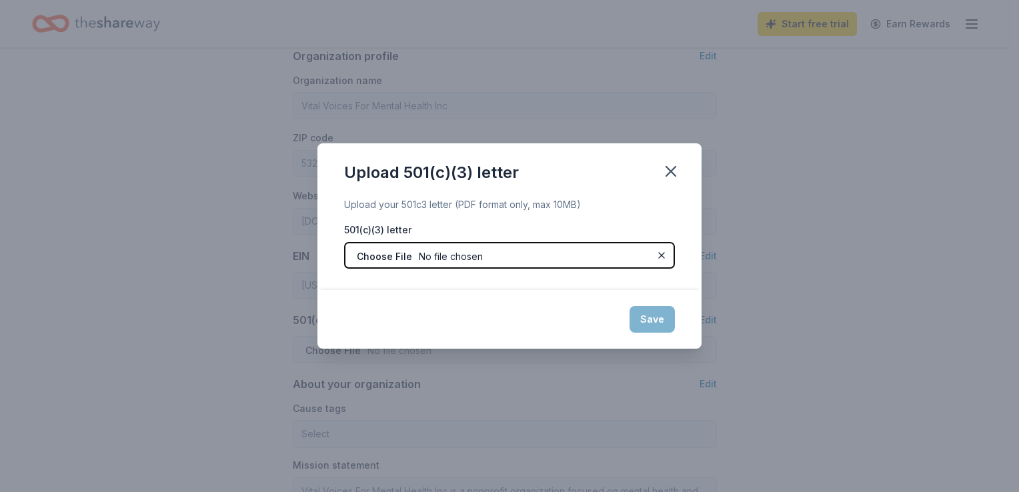
click at [513, 257] on input "file" at bounding box center [509, 255] width 331 height 27
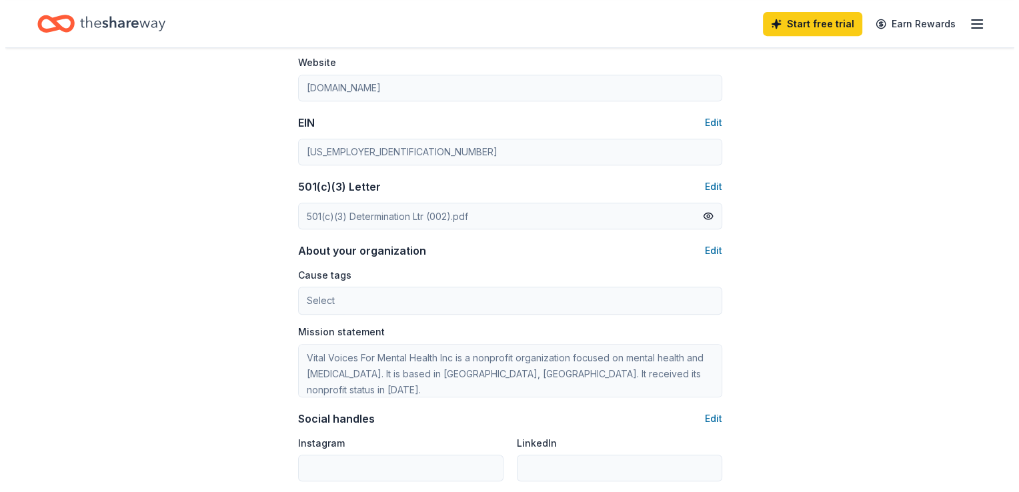
scroll to position [667, 0]
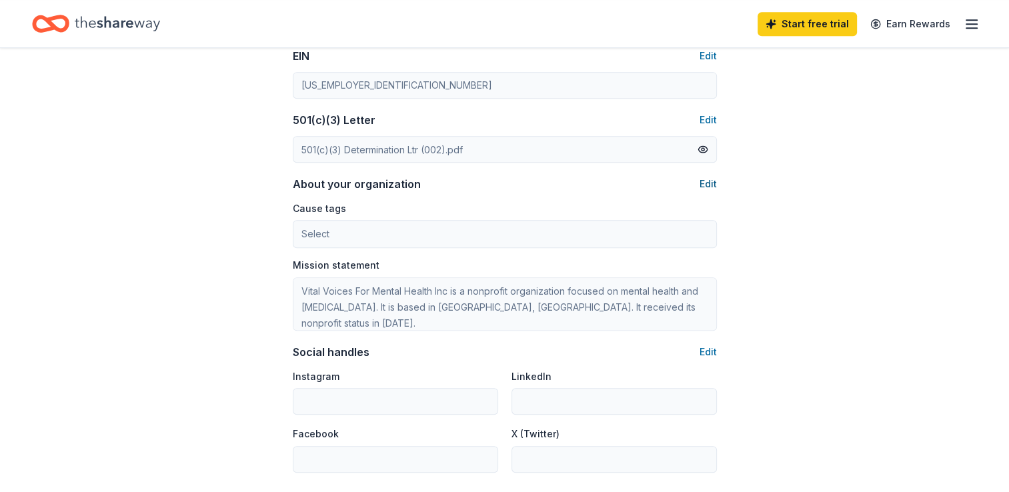
click at [704, 188] on button "Edit" at bounding box center [707, 184] width 17 height 16
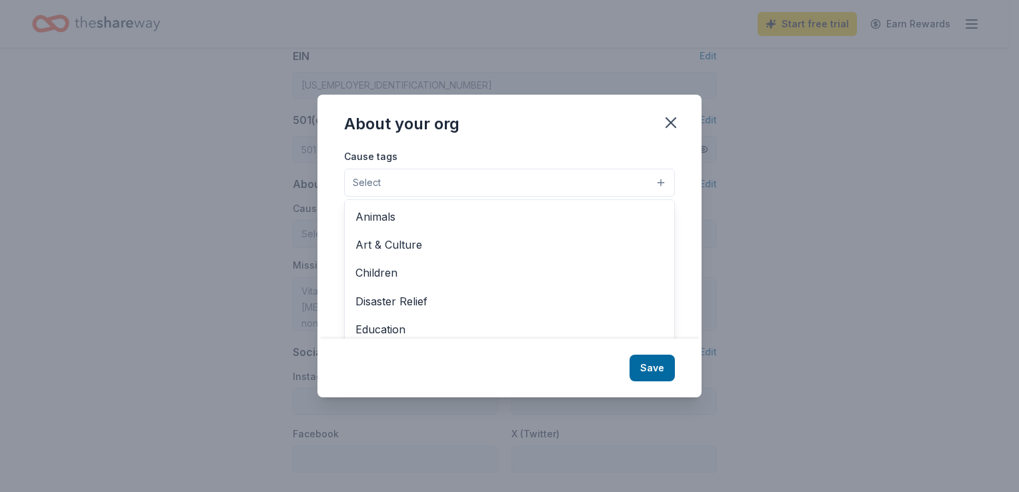
click at [467, 184] on button "Select" at bounding box center [509, 183] width 331 height 28
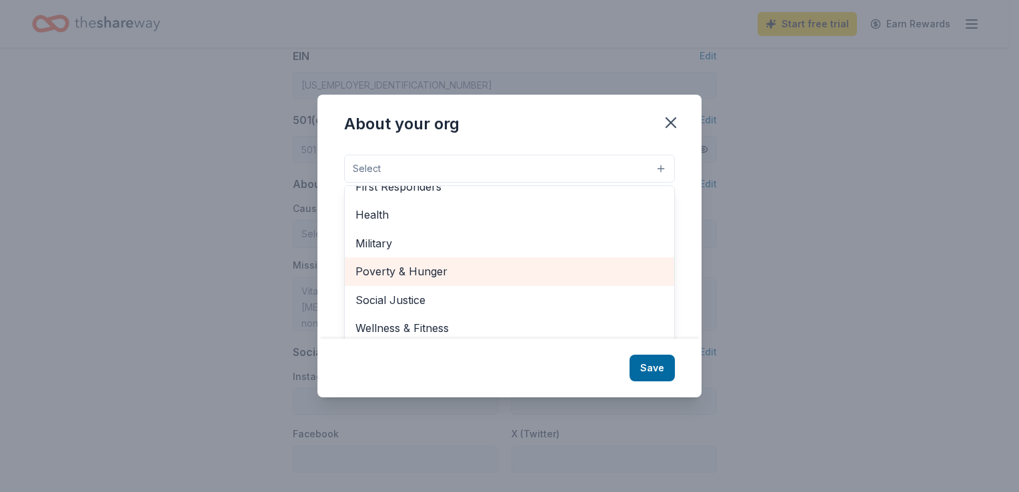
scroll to position [21, 0]
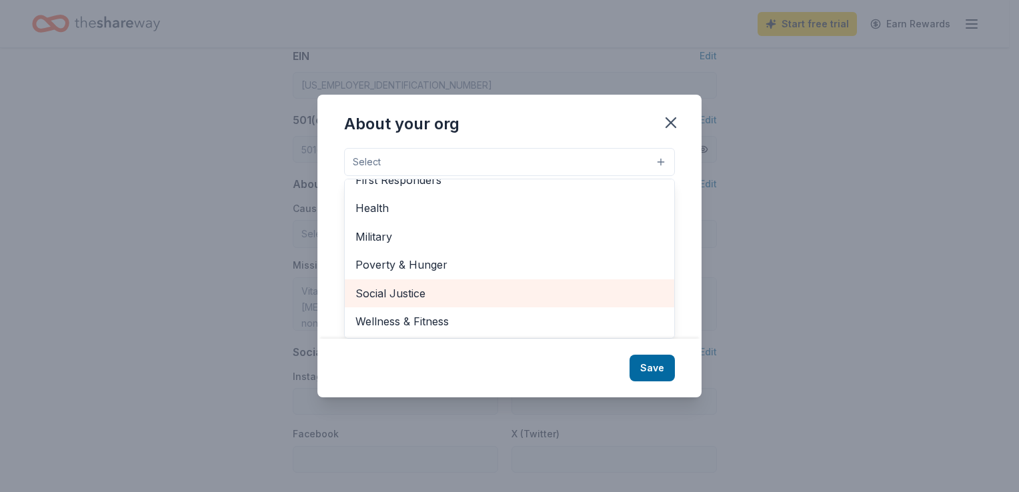
click at [477, 291] on span "Social Justice" at bounding box center [509, 293] width 308 height 17
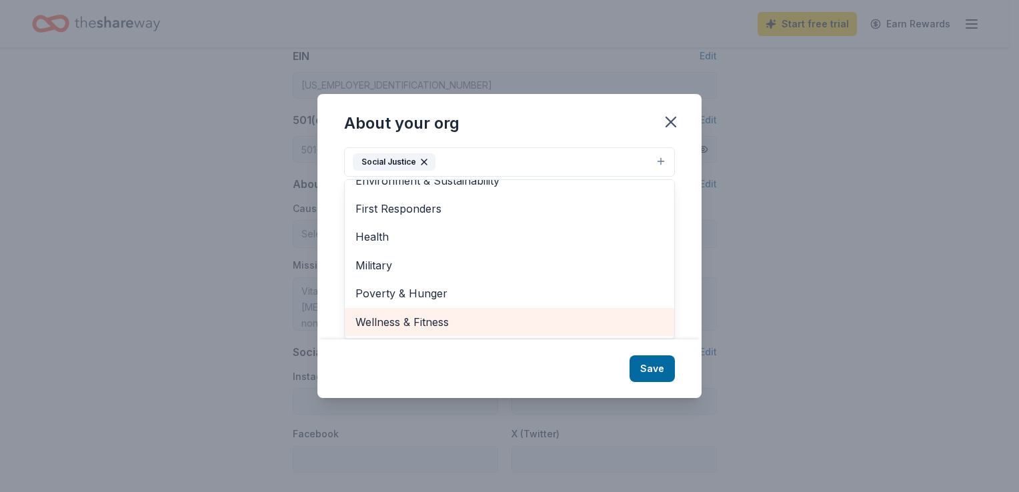
click at [463, 319] on span "Wellness & Fitness" at bounding box center [509, 321] width 308 height 17
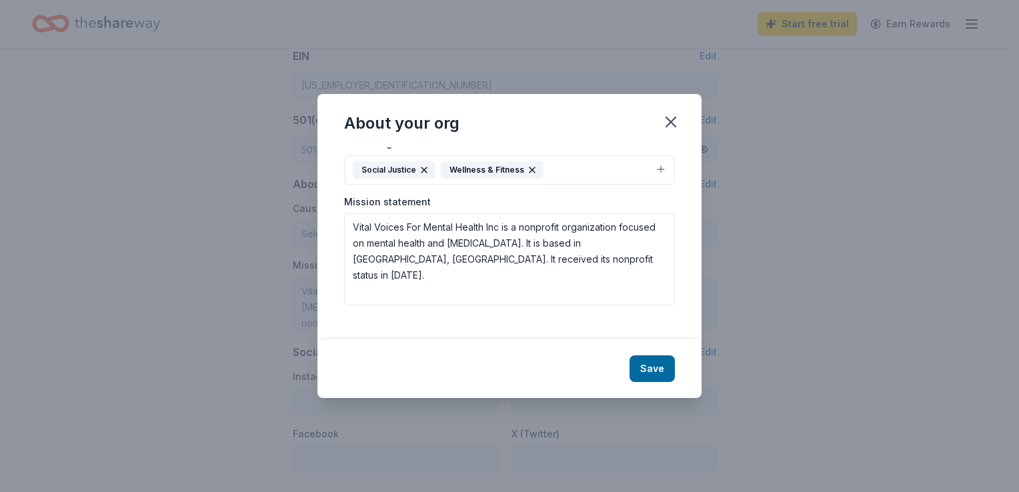
click at [532, 161] on div "Cause tags Social Justice Wellness & Fitness Animals Art & Culture Children Dis…" at bounding box center [509, 160] width 331 height 50
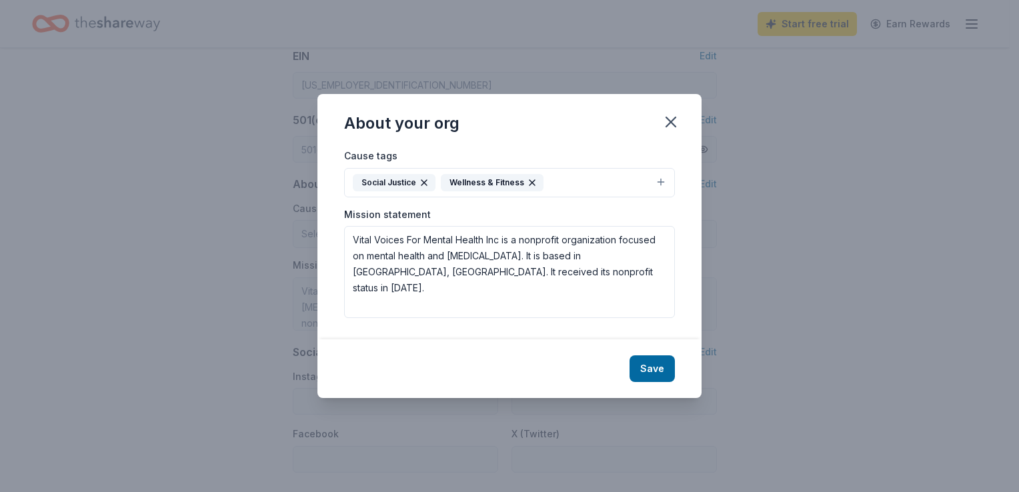
click at [529, 183] on icon "button" at bounding box center [531, 182] width 5 height 5
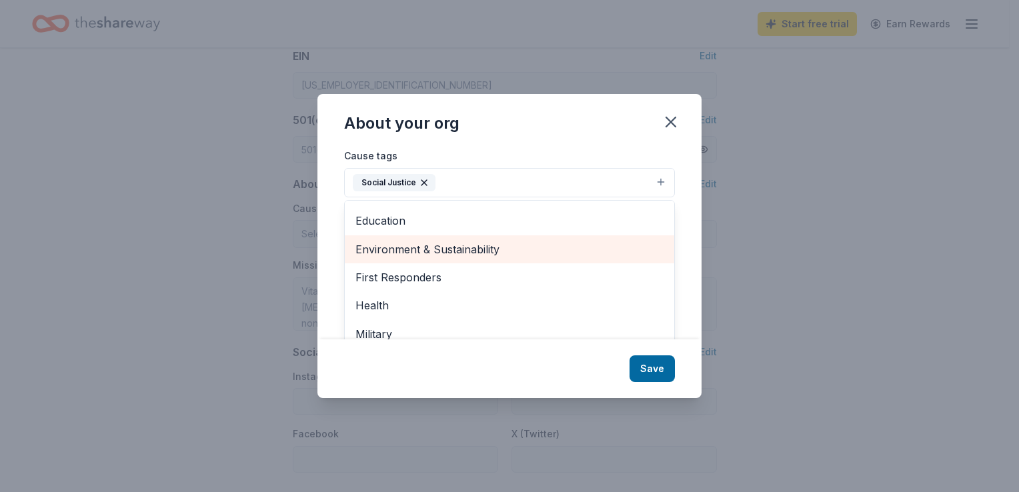
scroll to position [133, 0]
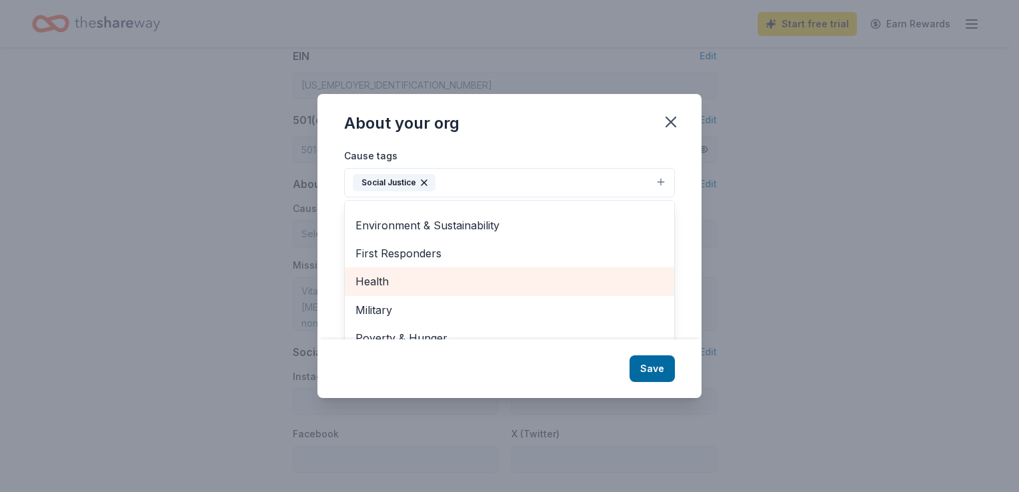
click at [461, 282] on span "Health" at bounding box center [509, 281] width 308 height 17
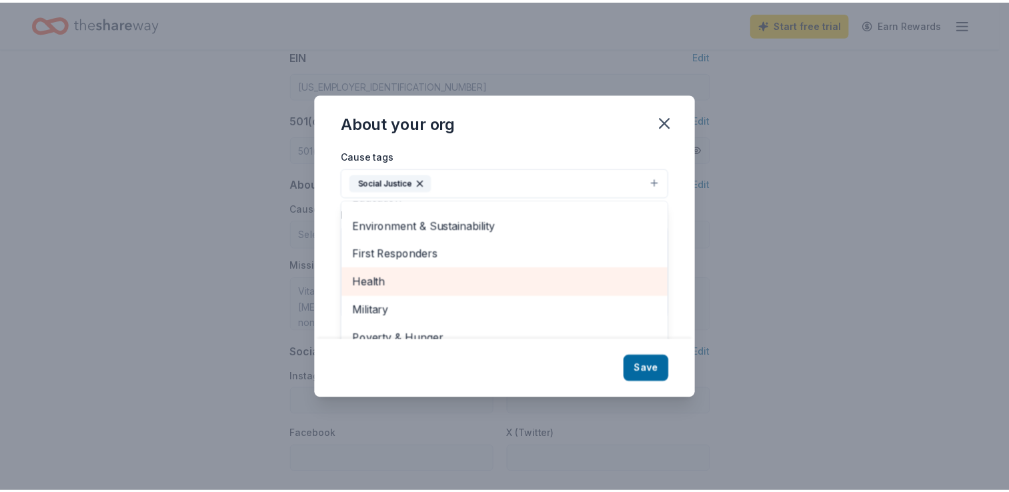
scroll to position [129, 0]
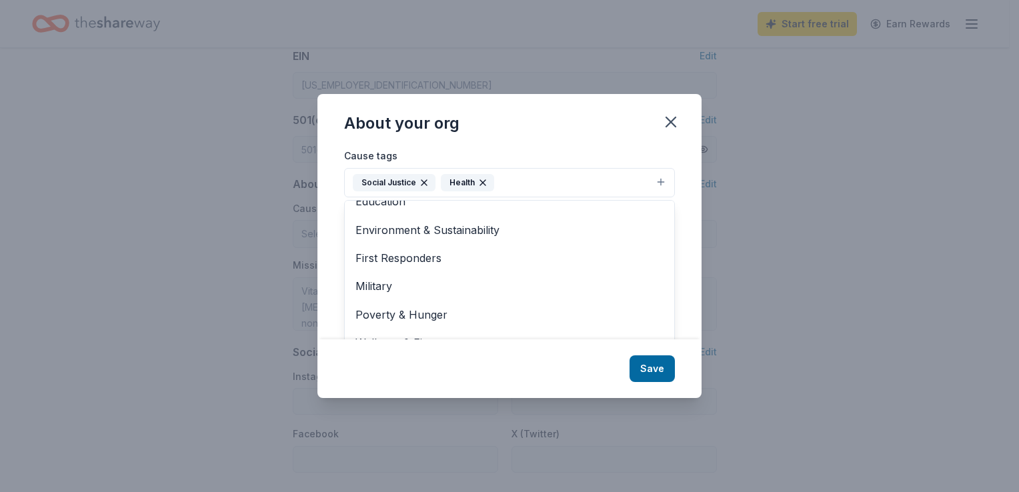
click at [649, 371] on div "About your org Cause tags Social Justice Health Animals Art & Culture Children …" at bounding box center [509, 246] width 384 height 304
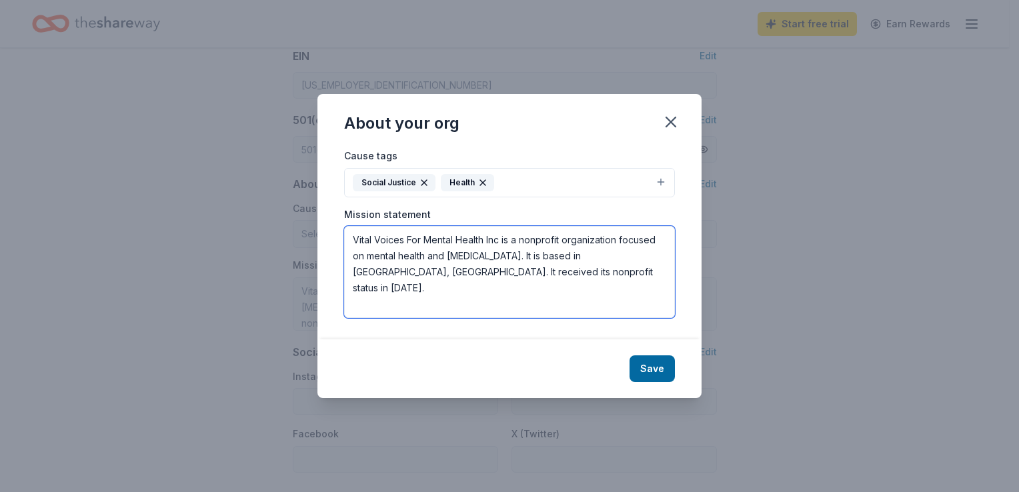
drag, startPoint x: 525, startPoint y: 275, endPoint x: 304, endPoint y: 221, distance: 228.0
click at [304, 221] on div "About your org Cause tags Social Justice Health Mission statement Vital Voices …" at bounding box center [509, 246] width 1019 height 492
paste textarea "for Mental Health is a non-profit, 501(c)3 advocacy organization initially crea…"
type textarea "Vital Voices for Mental Health is a non-profit, 501(c)3 advocacy organization i…"
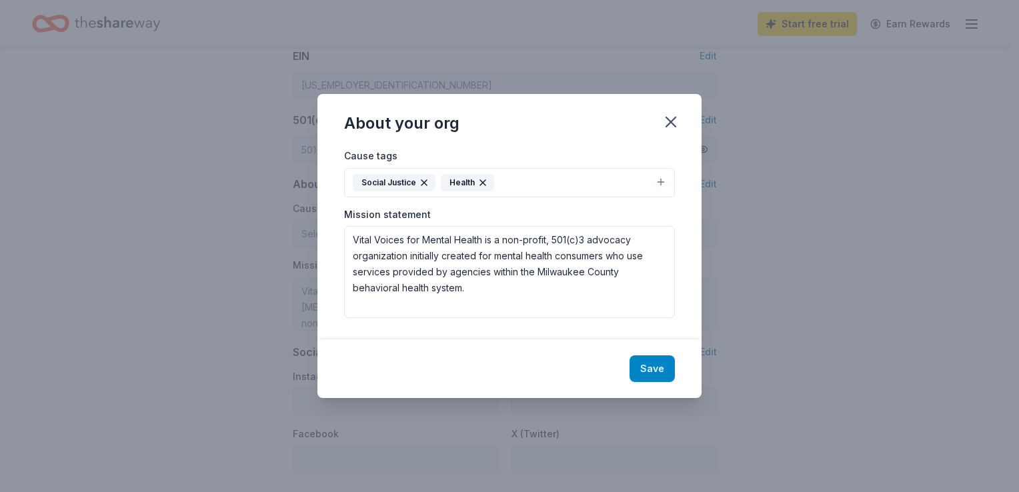
click at [657, 371] on button "Save" at bounding box center [651, 368] width 45 height 27
type textarea "Vital Voices for Mental Health is a non-profit, 501(c)3 advocacy organization i…"
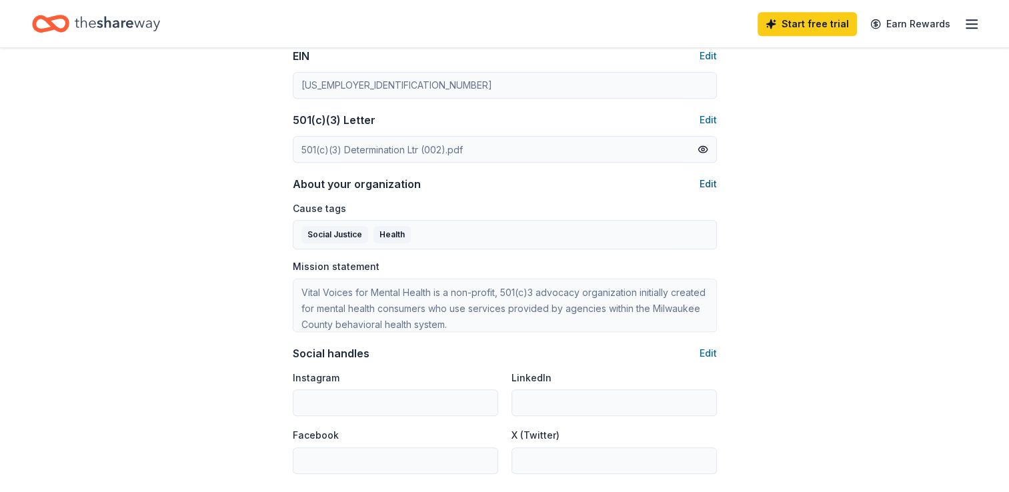
click at [712, 188] on button "Edit" at bounding box center [707, 184] width 17 height 16
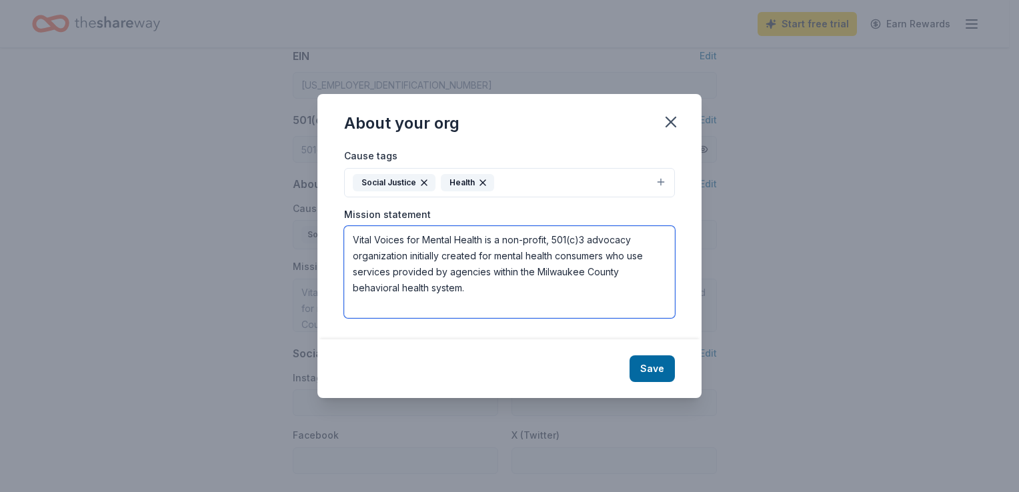
drag, startPoint x: 485, startPoint y: 291, endPoint x: 213, endPoint y: 233, distance: 278.1
click at [213, 233] on div "About your org Cause tags Social Justice Health Mission statement Vital Voices …" at bounding box center [509, 246] width 1019 height 492
paste textarea "501c(3) nonprofit organization serving those in [GEOGRAPHIC_DATA] with mental h…"
type textarea "Vital Voices for Mental Health is a 501c(3) nonprofit organization serving thos…"
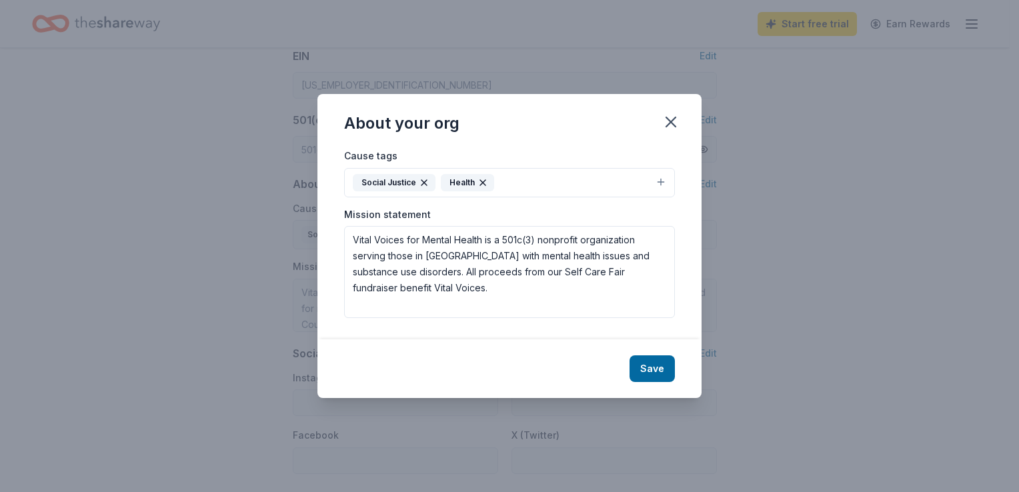
click at [668, 371] on button "Save" at bounding box center [651, 368] width 45 height 27
type textarea "Vital Voices for Mental Health is a 501c(3) nonprofit organization serving thos…"
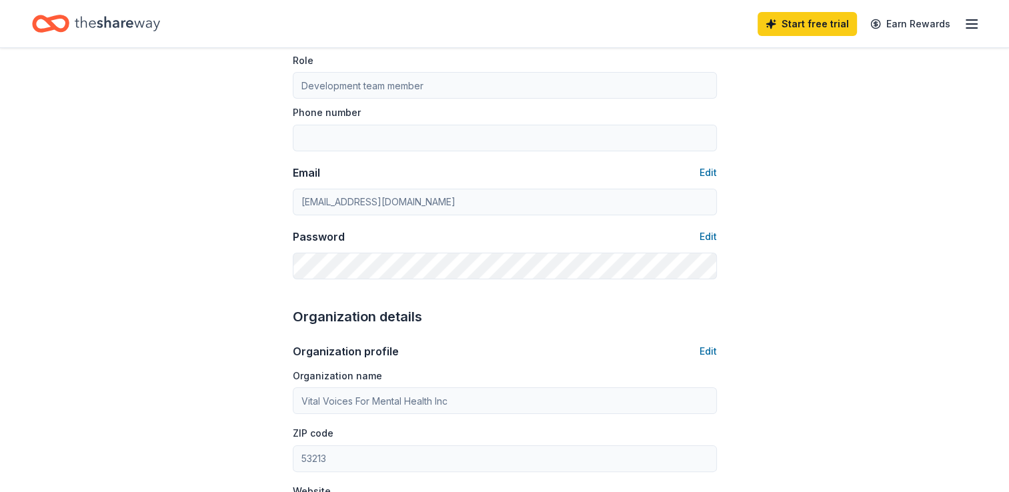
scroll to position [0, 0]
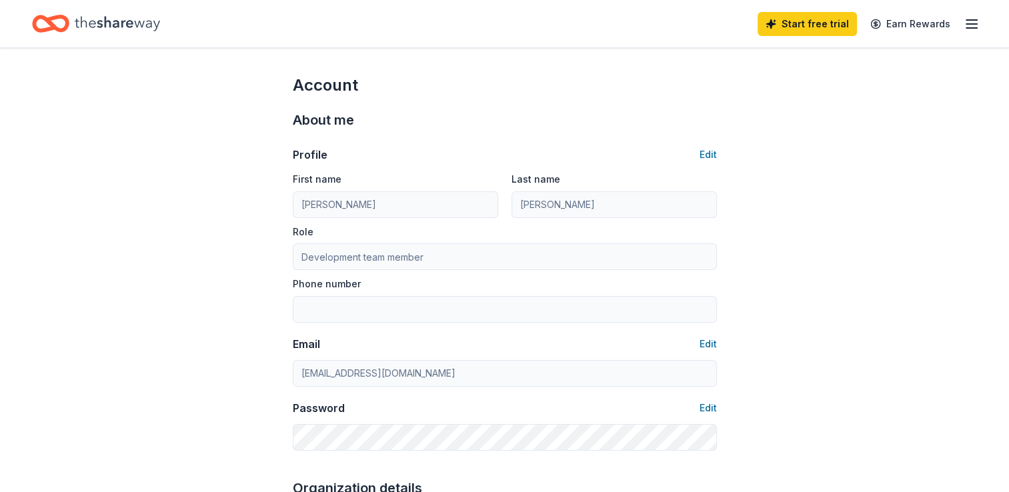
click at [81, 20] on icon "Home" at bounding box center [117, 23] width 85 height 27
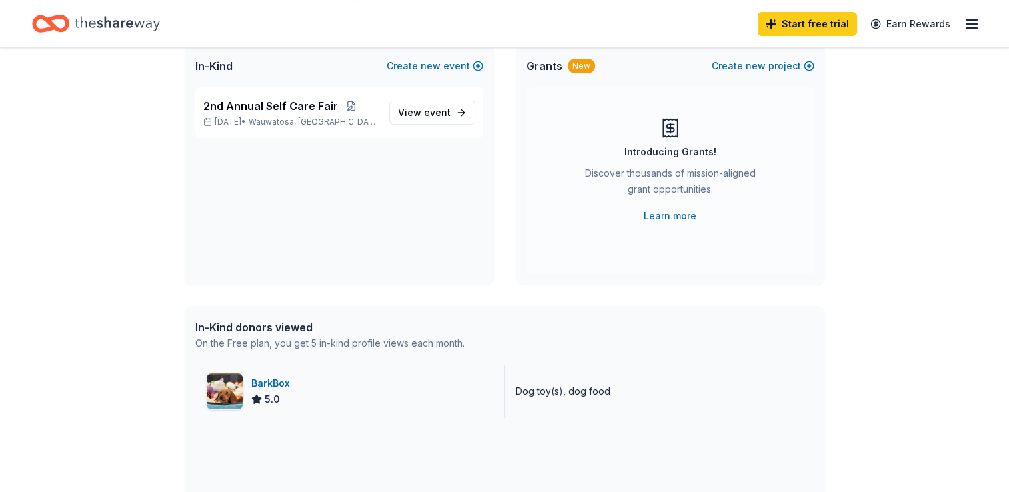
scroll to position [133, 0]
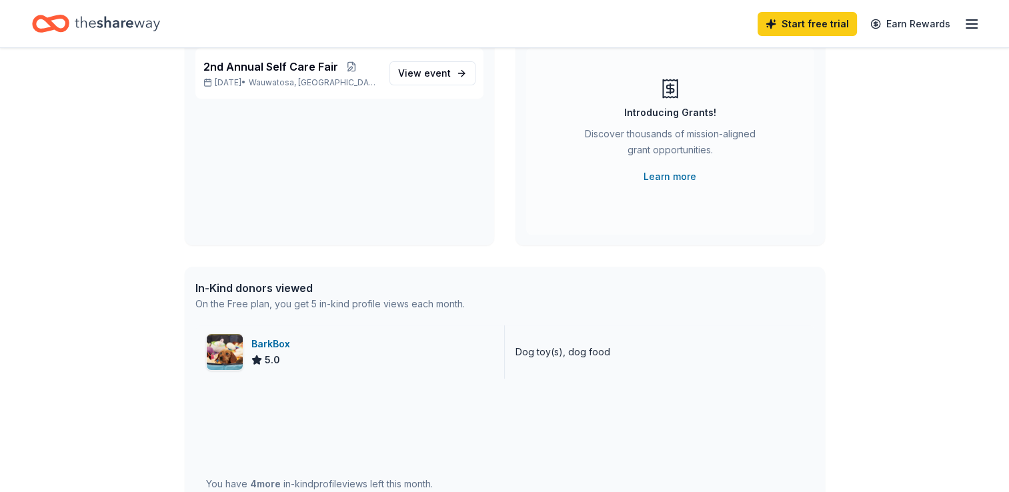
click at [260, 342] on div "BarkBox" at bounding box center [273, 344] width 44 height 16
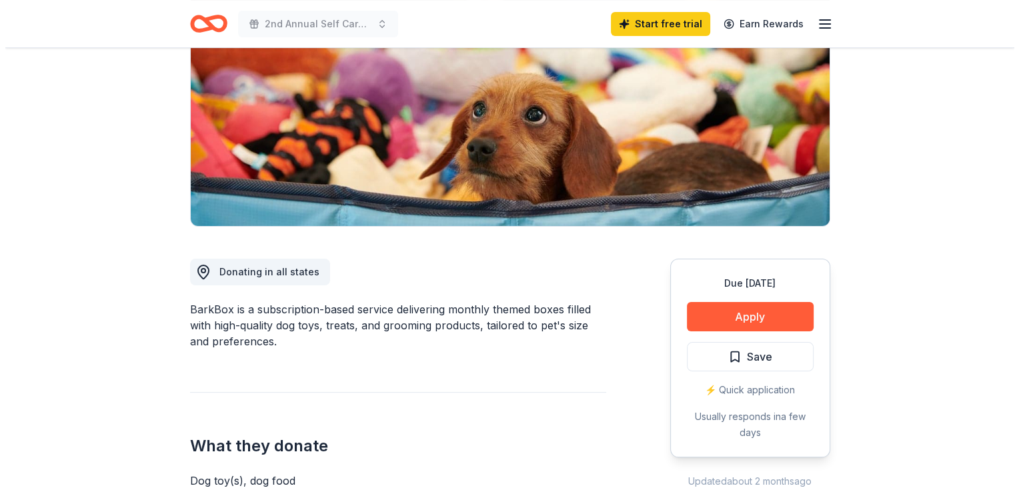
scroll to position [200, 0]
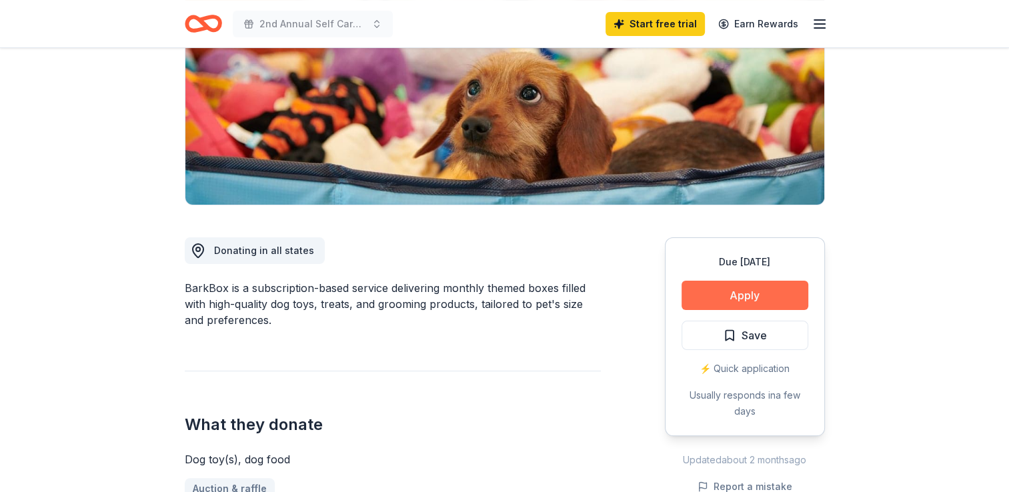
click at [783, 290] on button "Apply" at bounding box center [744, 295] width 127 height 29
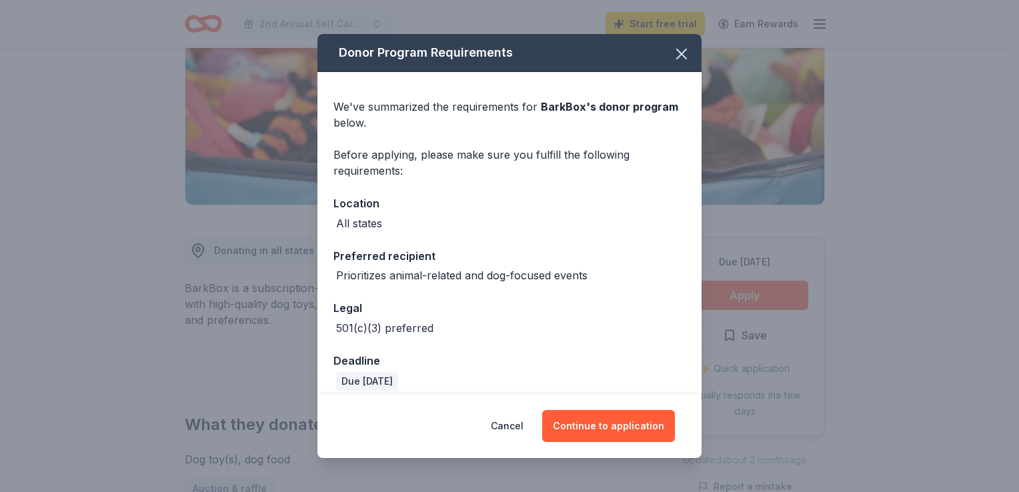
scroll to position [12, 0]
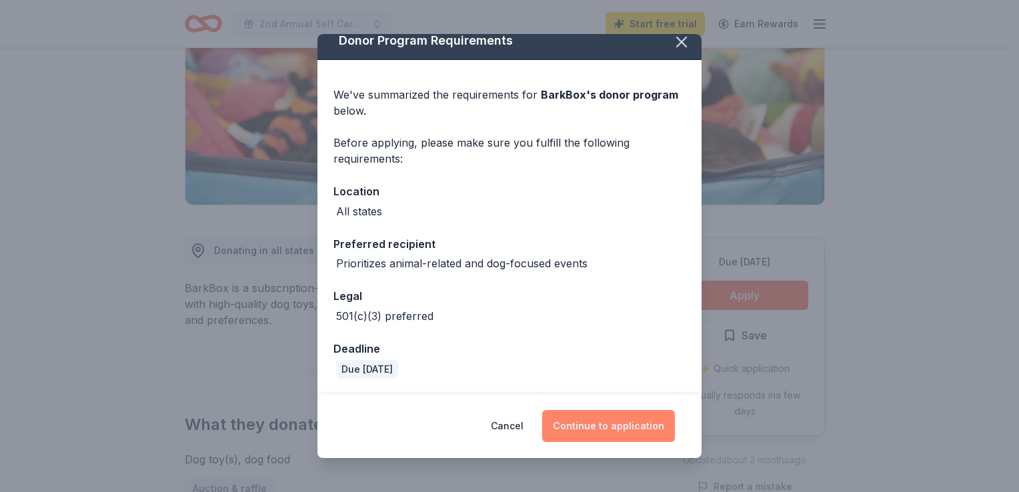
click at [600, 418] on button "Continue to application" at bounding box center [608, 426] width 133 height 32
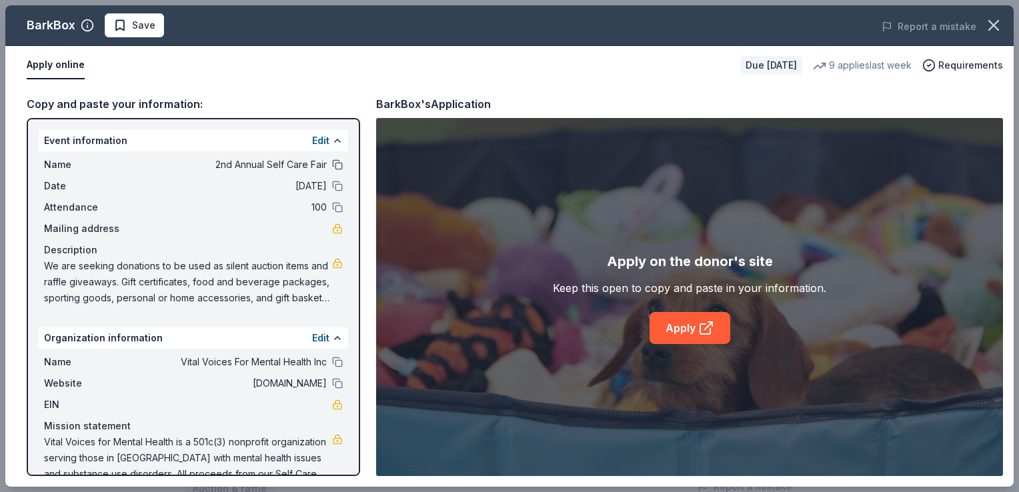
click at [332, 160] on button at bounding box center [337, 164] width 11 height 11
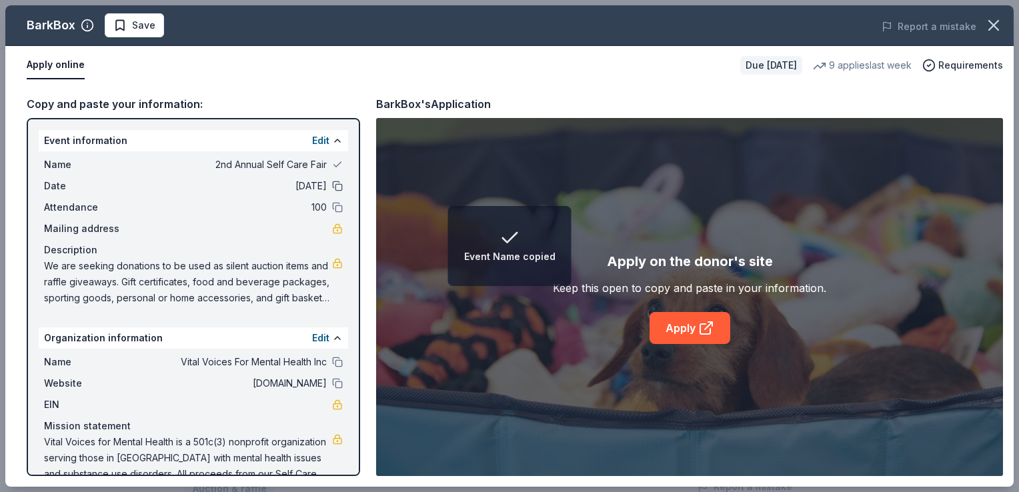
click at [332, 185] on button at bounding box center [337, 186] width 11 height 11
click at [329, 214] on div "Attendance 100" at bounding box center [193, 207] width 299 height 16
click at [332, 207] on button at bounding box center [337, 207] width 11 height 11
click at [333, 161] on div "Name 2nd Annual Self Care Fair Date 11/15/25 Attendance 100 Mailing address Des…" at bounding box center [193, 231] width 309 height 160
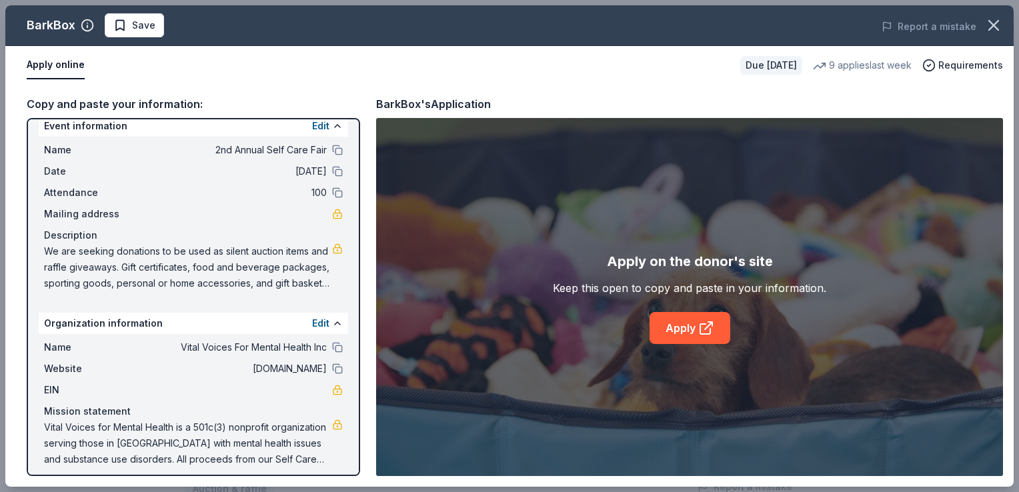
scroll to position [22, 0]
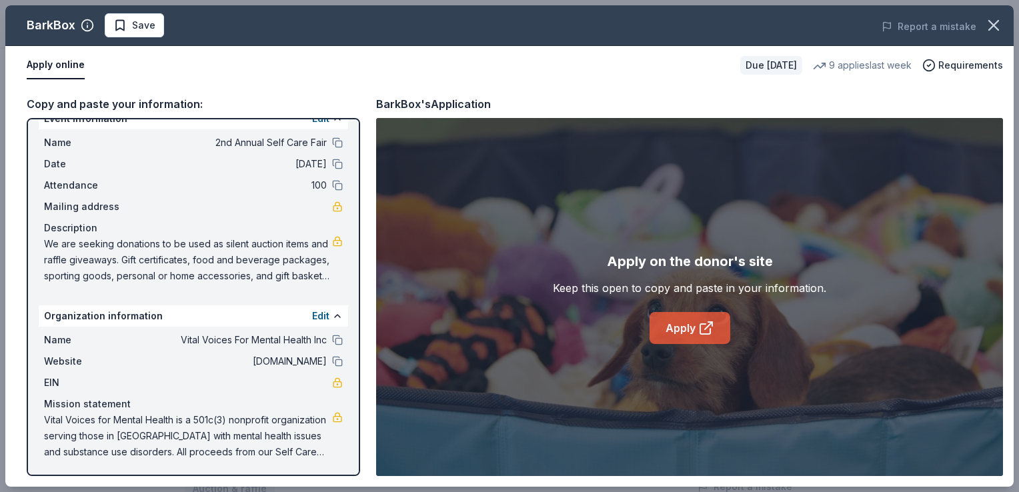
click at [683, 324] on link "Apply" at bounding box center [689, 328] width 81 height 32
